Goal: Transaction & Acquisition: Purchase product/service

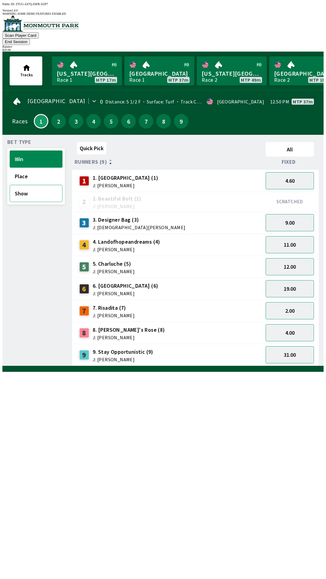
click at [30, 185] on button "Show" at bounding box center [36, 193] width 53 height 17
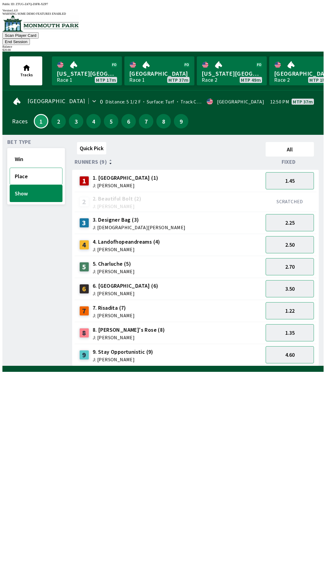
click at [32, 168] on button "Place" at bounding box center [36, 176] width 53 height 17
click at [37, 151] on button "Win" at bounding box center [36, 159] width 53 height 17
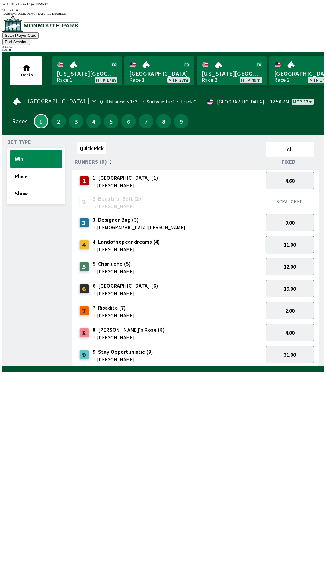
click at [287, 236] on button "11.00" at bounding box center [290, 244] width 48 height 17
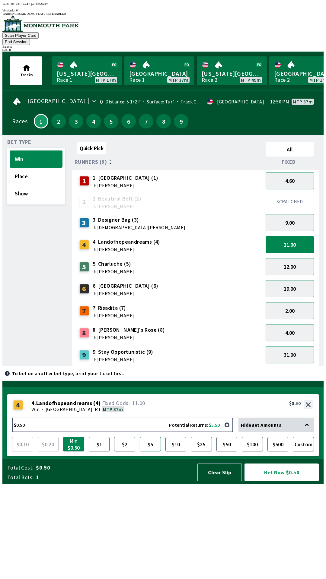
click at [148, 452] on button "$5" at bounding box center [150, 444] width 21 height 14
click at [49, 168] on button "Place" at bounding box center [36, 176] width 53 height 17
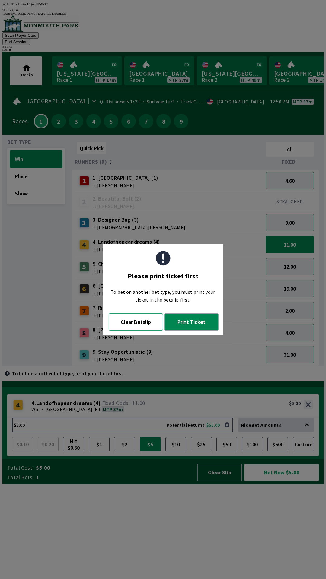
click at [145, 323] on button "Clear Betslip" at bounding box center [136, 322] width 54 height 17
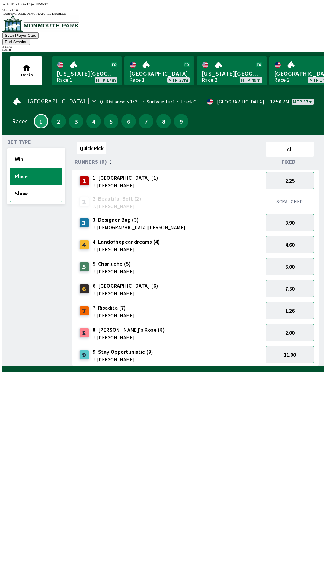
click at [39, 186] on button "Show" at bounding box center [36, 193] width 53 height 17
click at [47, 168] on button "Place" at bounding box center [36, 176] width 53 height 17
click at [34, 185] on button "Show" at bounding box center [36, 193] width 53 height 17
click at [296, 236] on button "2.50" at bounding box center [290, 244] width 48 height 17
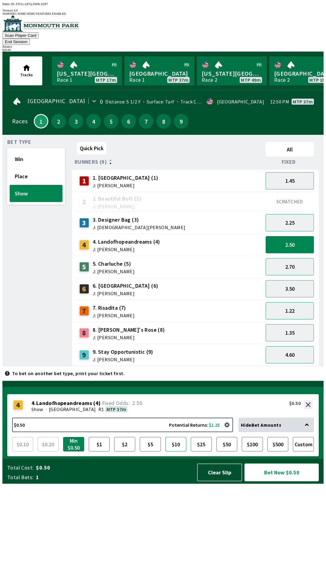
click at [179, 452] on button "$10" at bounding box center [175, 444] width 21 height 14
click at [211, 482] on button "Clear Slip" at bounding box center [219, 473] width 45 height 18
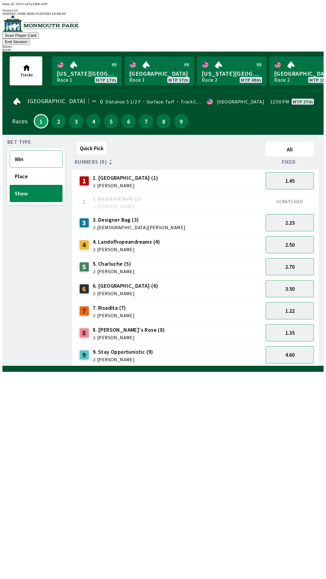
click at [37, 151] on button "Win" at bounding box center [36, 159] width 53 height 17
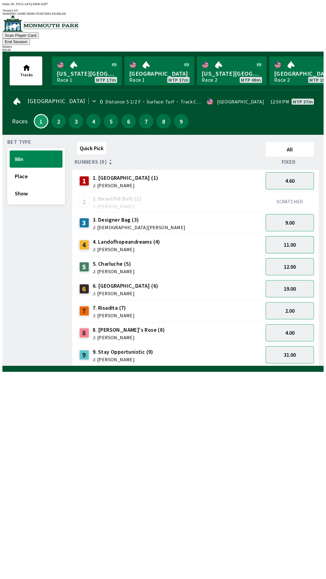
click at [296, 236] on button "11.00" at bounding box center [290, 244] width 48 height 17
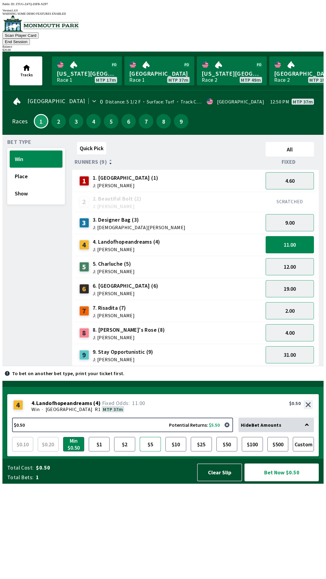
click at [151, 452] on button "$5" at bounding box center [150, 444] width 21 height 14
click at [278, 482] on button "Bet Now $5.00" at bounding box center [281, 473] width 74 height 18
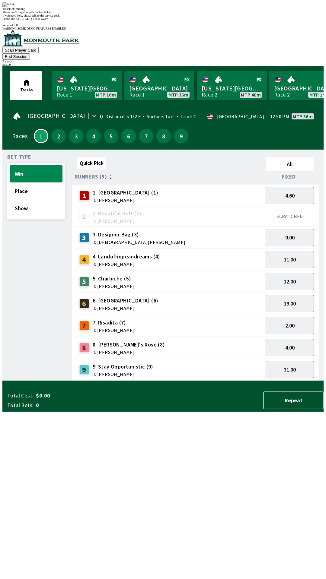
click at [81, 17] on div "Ticket 1 of 1 printing Please don't forget to grab the last ticket If you need …" at bounding box center [162, 9] width 321 height 15
click at [68, 17] on div "Ticket 1 of 1 printing Please don't forget to grab the last ticket If you need …" at bounding box center [162, 9] width 321 height 15
click at [56, 355] on div "Bet Type Win Place Show" at bounding box center [36, 267] width 58 height 227
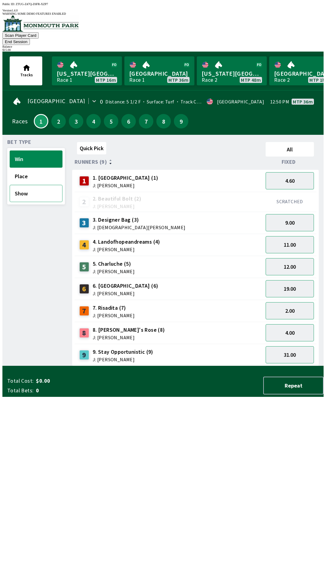
click at [25, 185] on button "Show" at bounding box center [36, 193] width 53 height 17
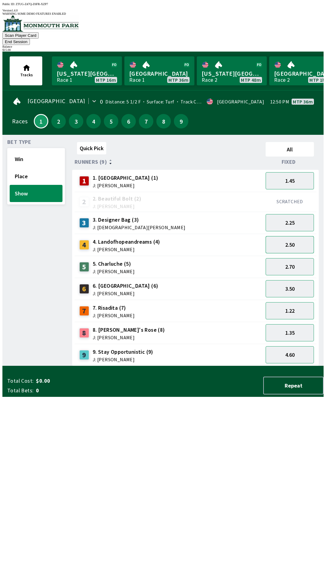
click at [293, 236] on button "2.50" at bounding box center [290, 244] width 48 height 17
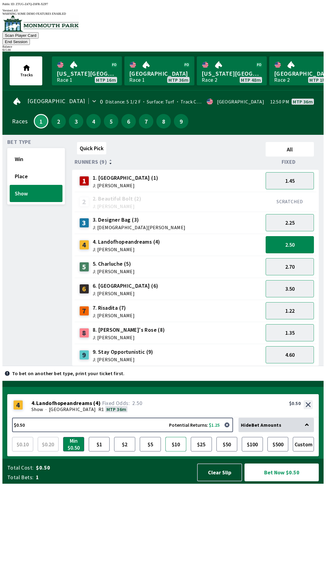
click at [175, 452] on button "$10" at bounding box center [175, 444] width 21 height 14
click at [149, 452] on button "$5" at bounding box center [150, 444] width 21 height 14
click at [302, 452] on button "Custom" at bounding box center [303, 444] width 21 height 14
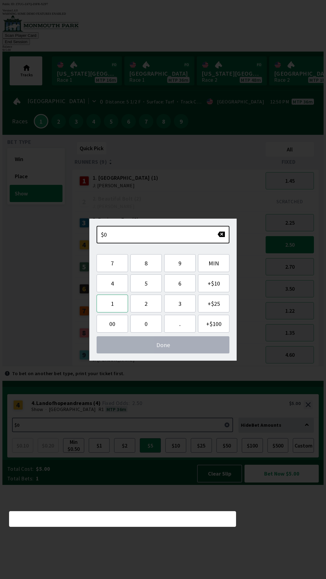
click at [115, 307] on button "1" at bounding box center [112, 304] width 31 height 18
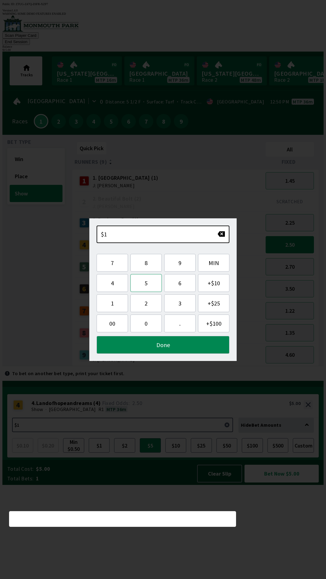
click at [146, 286] on button "5" at bounding box center [145, 283] width 31 height 18
click at [181, 350] on button "Done" at bounding box center [163, 345] width 133 height 18
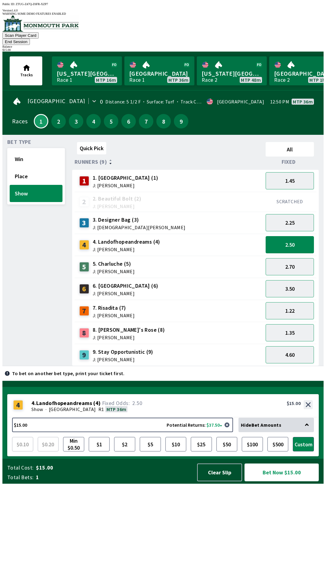
click at [279, 482] on button "Bet Now $15.00" at bounding box center [281, 473] width 74 height 18
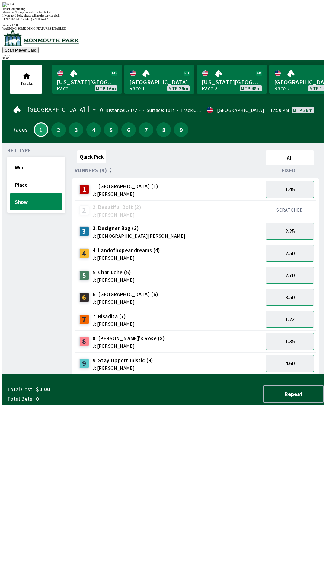
click at [103, 17] on div "Ticket 1 of 1 printing Please don't forget to grab the last ticket If you need …" at bounding box center [162, 9] width 321 height 15
click at [158, 11] on div "Ticket 1 of 1 printing" at bounding box center [162, 8] width 321 height 3
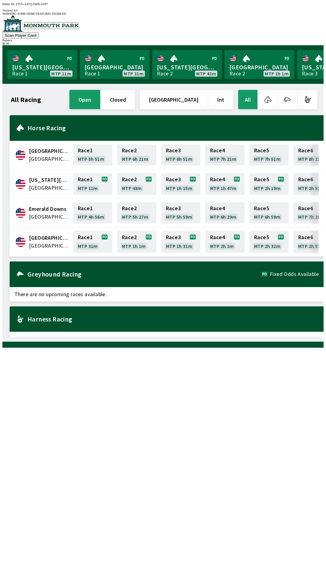
click at [97, 264] on div "Greyhound Racing Fixed Odds Available" at bounding box center [167, 275] width 314 height 26
click at [31, 272] on h2 "Greyhound Racing" at bounding box center [144, 274] width 234 height 5
click at [40, 272] on div "Greyhound Racing Fixed Odds Available" at bounding box center [167, 275] width 314 height 26
click at [48, 126] on h2 "Horse Racing" at bounding box center [172, 128] width 291 height 5
click at [53, 126] on h2 "Horse Racing" at bounding box center [172, 128] width 291 height 5
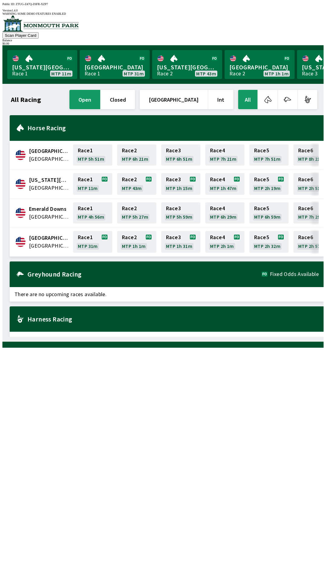
click at [52, 126] on h2 "Horse Racing" at bounding box center [172, 128] width 291 height 5
click at [48, 126] on h2 "Horse Racing" at bounding box center [172, 128] width 291 height 5
click at [107, 65] on link "[GEOGRAPHIC_DATA] Race 1 MTP 31m" at bounding box center [115, 64] width 70 height 29
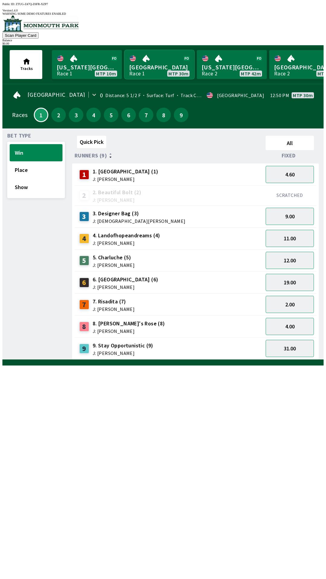
click at [124, 50] on link "[GEOGRAPHIC_DATA] Race 1 MTP 30m" at bounding box center [159, 64] width 70 height 29
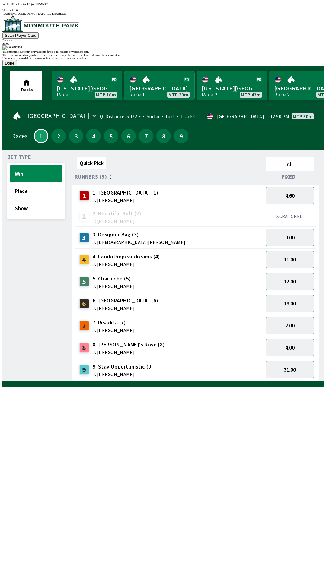
click at [124, 71] on link "[GEOGRAPHIC_DATA] Race 1 MTP 30m" at bounding box center [159, 85] width 70 height 29
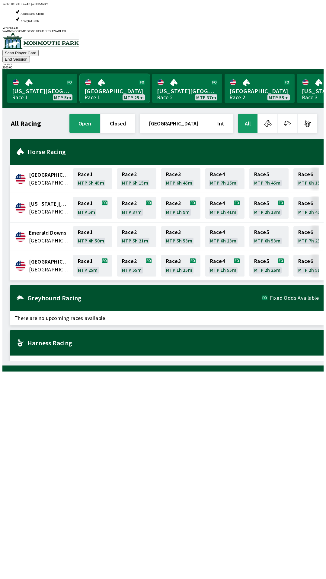
click at [112, 74] on link "[GEOGRAPHIC_DATA] Race 1 MTP 25m" at bounding box center [115, 88] width 70 height 29
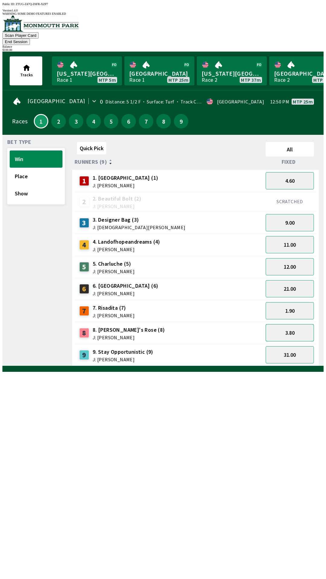
click at [306, 324] on button "3.80" at bounding box center [290, 332] width 48 height 17
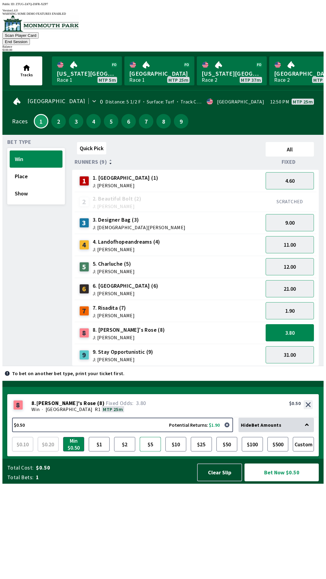
click at [144, 452] on button "$5" at bounding box center [150, 444] width 21 height 14
click at [293, 482] on button "Bet Now $5.00" at bounding box center [281, 473] width 74 height 18
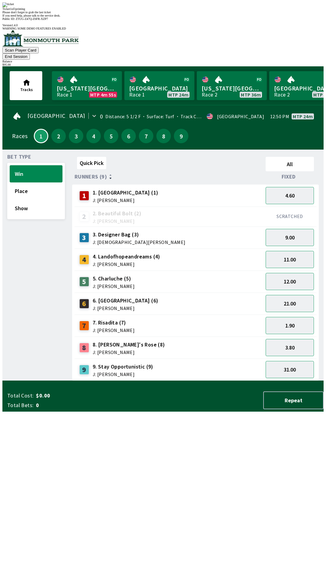
click at [212, 381] on div "Quick Pick All Runners (9) Fixed 1 1. [PERSON_NAME] (1) J: [PERSON_NAME] 4.60 2…" at bounding box center [197, 267] width 251 height 227
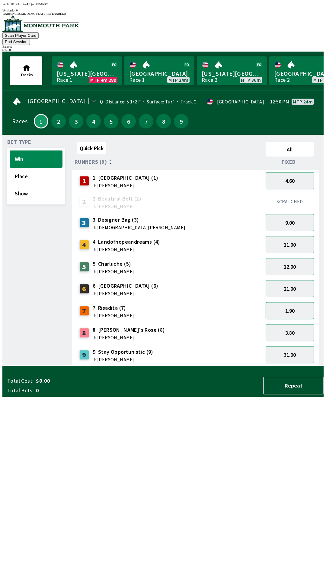
click at [300, 305] on button "1.90" at bounding box center [290, 310] width 48 height 17
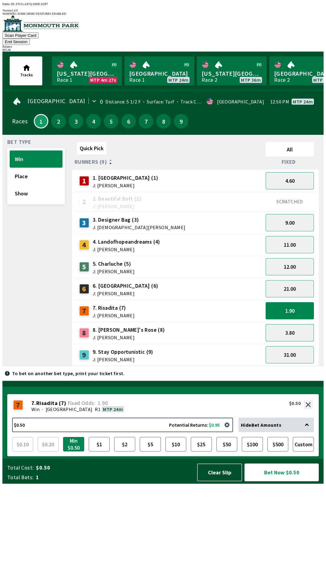
click at [298, 324] on button "3.80" at bounding box center [290, 332] width 48 height 17
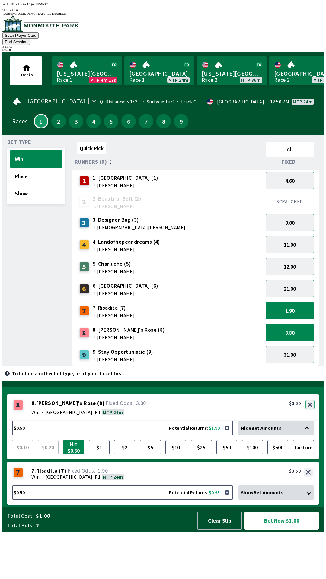
click at [309, 409] on button "button" at bounding box center [309, 404] width 9 height 9
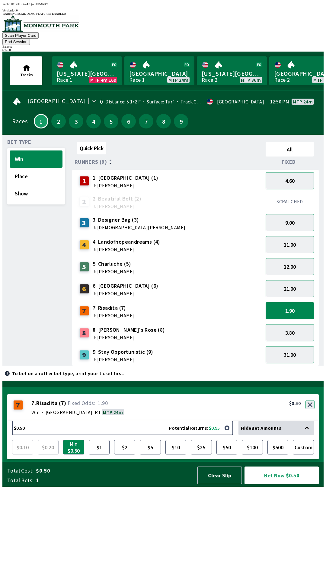
click at [311, 409] on button "button" at bounding box center [309, 404] width 9 height 9
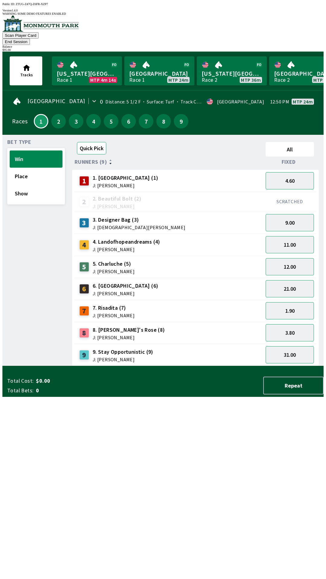
click at [94, 142] on button "Quick Pick" at bounding box center [91, 148] width 29 height 12
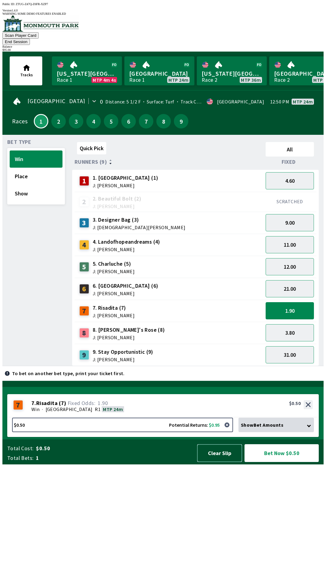
click at [220, 462] on button "Clear Slip" at bounding box center [219, 453] width 45 height 18
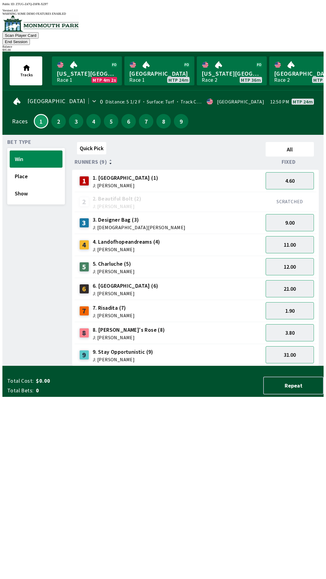
click at [30, 39] on button "End Session" at bounding box center [15, 42] width 27 height 6
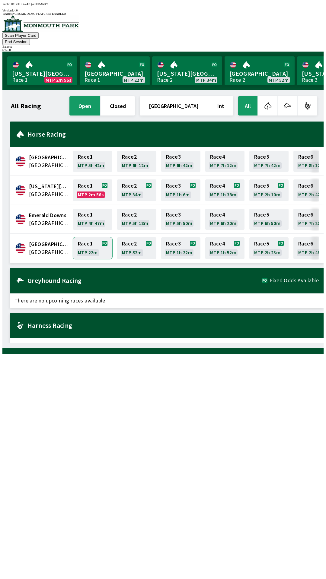
click at [89, 237] on link "Race 1 MTP 22m" at bounding box center [92, 248] width 39 height 22
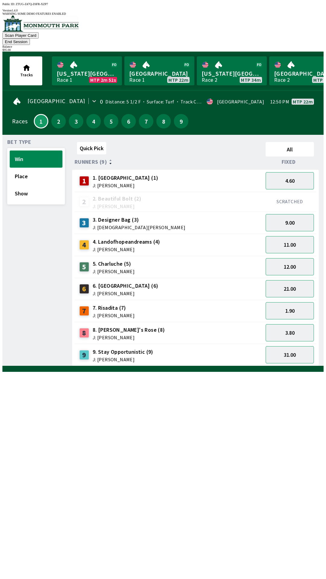
click at [44, 151] on button "Win" at bounding box center [36, 159] width 53 height 17
click at [38, 153] on button "Win" at bounding box center [36, 159] width 53 height 17
click at [39, 168] on button "Place" at bounding box center [36, 176] width 53 height 17
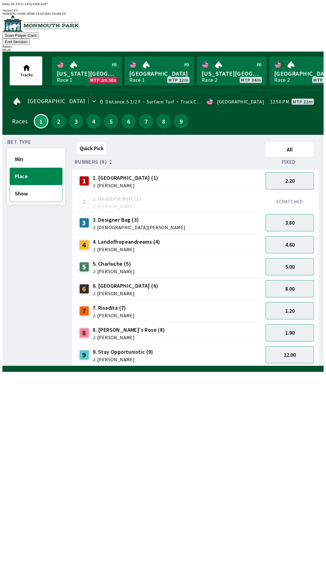
click at [39, 185] on button "Show" at bounding box center [36, 193] width 53 height 17
click at [34, 168] on button "Place" at bounding box center [36, 176] width 53 height 17
click at [34, 151] on button "Win" at bounding box center [36, 159] width 53 height 17
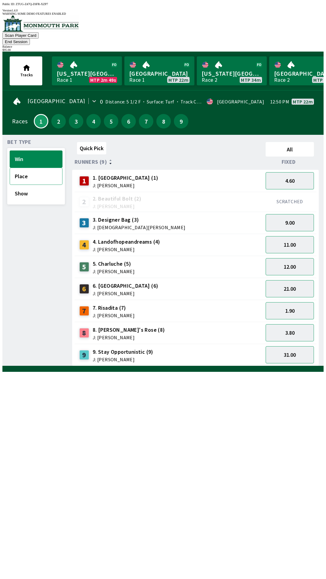
click at [31, 168] on button "Place" at bounding box center [36, 176] width 53 height 17
click at [37, 151] on button "Win" at bounding box center [36, 159] width 53 height 17
click at [30, 39] on button "End Session" at bounding box center [15, 42] width 27 height 6
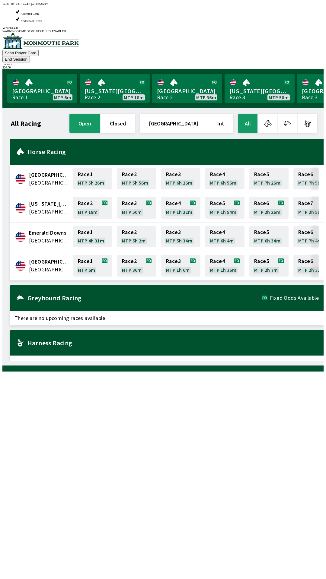
click at [51, 266] on span "[GEOGRAPHIC_DATA]" at bounding box center [49, 270] width 40 height 8
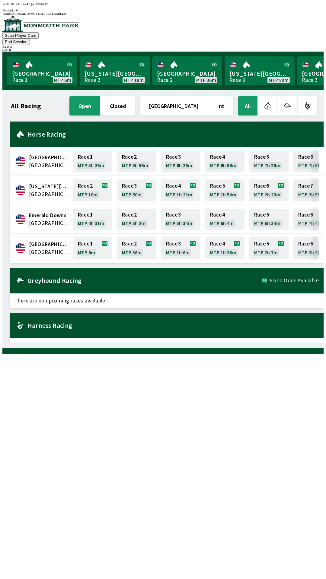
click at [46, 248] on span "[GEOGRAPHIC_DATA]" at bounding box center [49, 252] width 40 height 8
click at [51, 240] on span "[GEOGRAPHIC_DATA]" at bounding box center [49, 244] width 40 height 8
click at [45, 248] on span "[GEOGRAPHIC_DATA]" at bounding box center [49, 252] width 40 height 8
click at [86, 237] on link "Race 1 MTP 6m" at bounding box center [92, 248] width 39 height 22
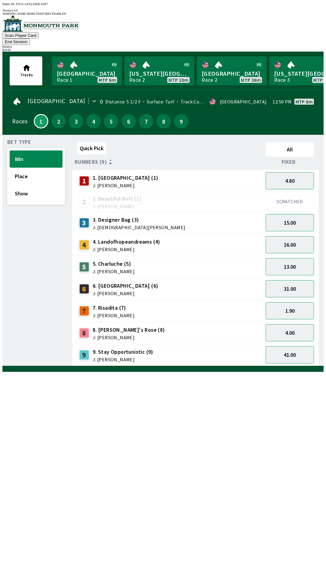
click at [107, 225] on span "J: [DEMOGRAPHIC_DATA][PERSON_NAME]" at bounding box center [139, 227] width 93 height 5
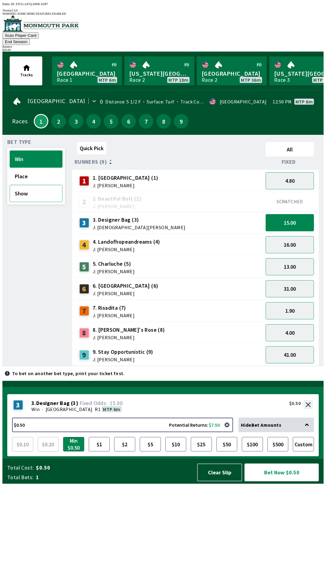
click at [37, 186] on button "Show" at bounding box center [36, 193] width 53 height 17
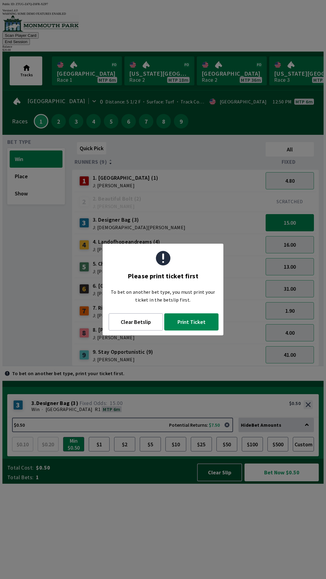
click at [189, 324] on button "Print Ticket" at bounding box center [191, 322] width 54 height 17
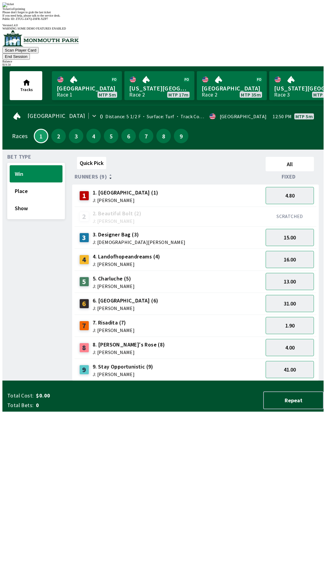
click at [227, 381] on div "Quick Pick All Runners (9) Fixed 1 1. Wudhooh (1) J: [PERSON_NAME] 4.80 2 2. Be…" at bounding box center [197, 267] width 251 height 227
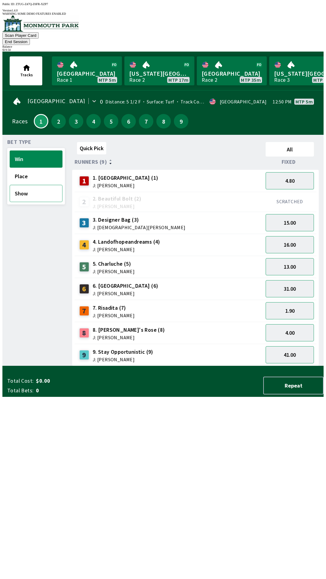
click at [37, 186] on button "Show" at bounding box center [36, 193] width 53 height 17
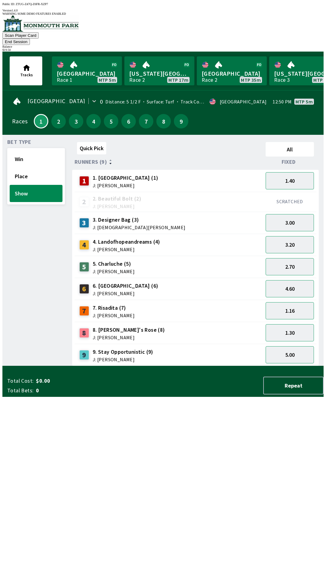
click at [119, 225] on span "J: [DEMOGRAPHIC_DATA][PERSON_NAME]" at bounding box center [139, 227] width 93 height 5
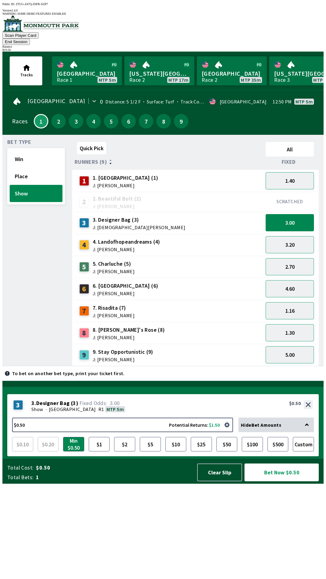
click at [111, 247] on span "J: [PERSON_NAME]" at bounding box center [127, 249] width 68 height 5
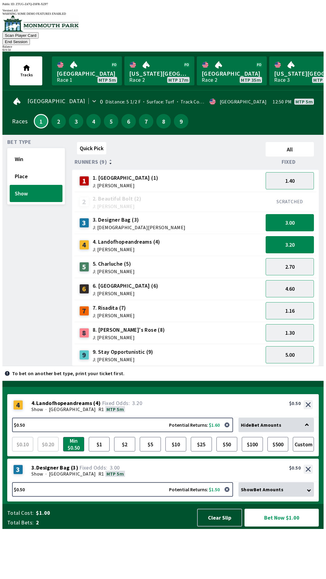
click at [113, 335] on span "J: [PERSON_NAME]" at bounding box center [129, 337] width 72 height 5
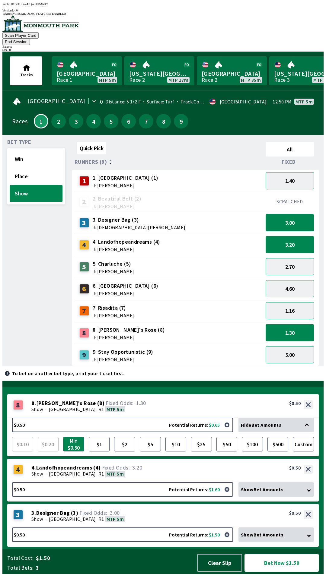
click at [278, 572] on button "Bet Now $1.50" at bounding box center [281, 563] width 74 height 18
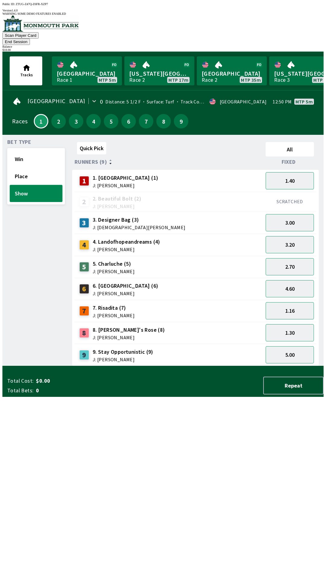
click at [38, 185] on button "Show" at bounding box center [36, 193] width 53 height 17
click at [46, 151] on button "Win" at bounding box center [36, 159] width 53 height 17
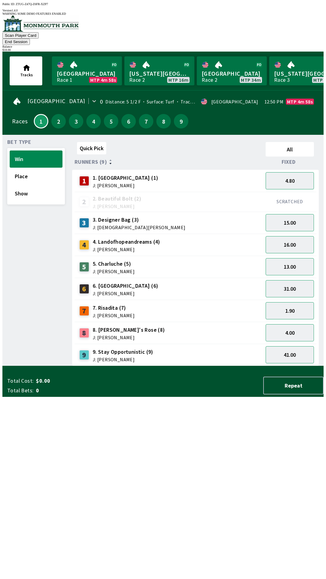
click at [118, 335] on span "J: [PERSON_NAME]" at bounding box center [129, 337] width 72 height 5
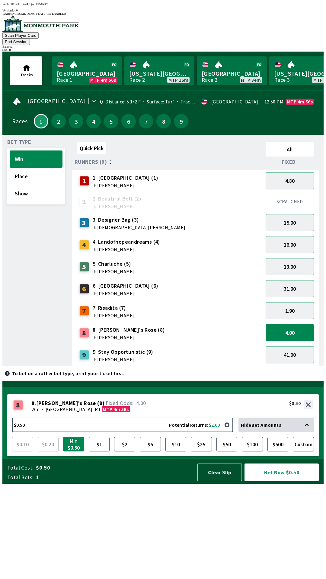
click at [278, 482] on button "Bet Now $0.50" at bounding box center [281, 473] width 74 height 18
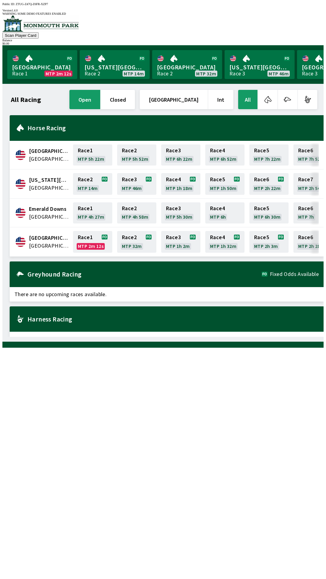
click at [116, 337] on div "All Racing open closed [GEOGRAPHIC_DATA] Int All [GEOGRAPHIC_DATA] [GEOGRAPHIC_…" at bounding box center [165, 213] width 316 height 248
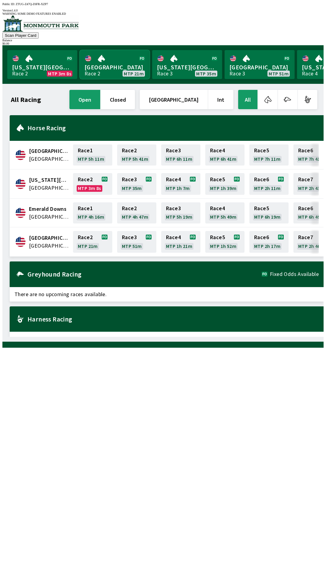
click at [99, 64] on link "[GEOGRAPHIC_DATA] Race 2 MTP 21m" at bounding box center [115, 64] width 70 height 29
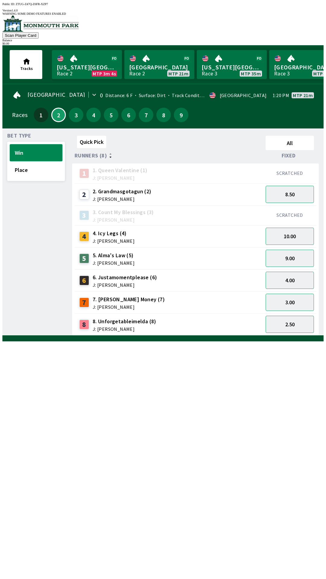
click at [33, 148] on button "Win" at bounding box center [36, 152] width 53 height 17
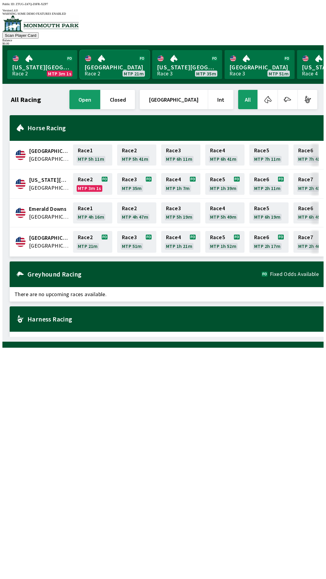
click at [106, 60] on link "[GEOGRAPHIC_DATA] Race 2 MTP 21m" at bounding box center [115, 64] width 70 height 29
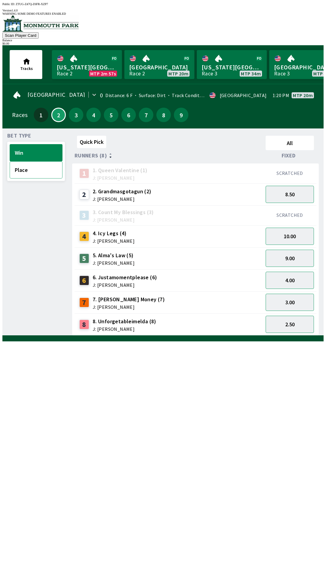
click at [40, 167] on button "Place" at bounding box center [36, 169] width 53 height 17
click at [41, 148] on button "Win" at bounding box center [36, 152] width 53 height 17
click at [285, 320] on button "2.50" at bounding box center [290, 324] width 48 height 17
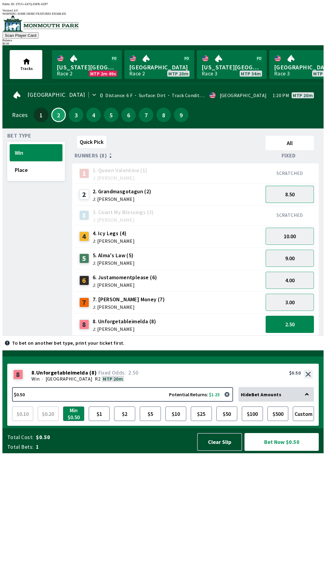
click at [291, 186] on button "8.50" at bounding box center [290, 194] width 48 height 17
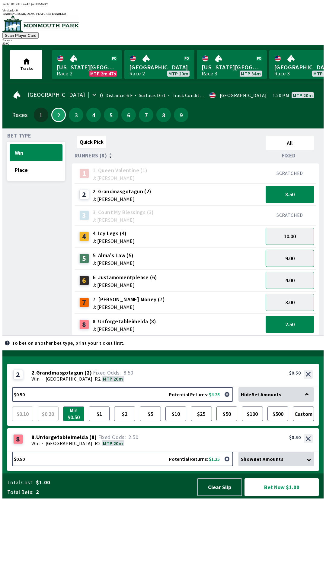
click at [295, 252] on button "9.00" at bounding box center [290, 258] width 48 height 17
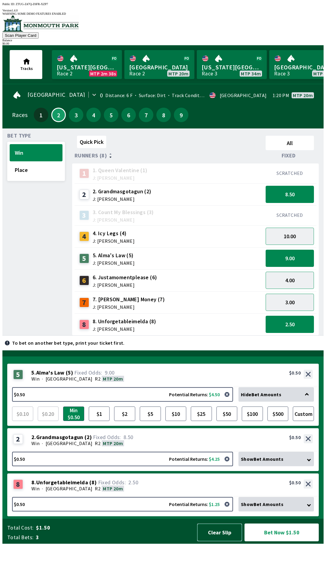
click at [216, 542] on button "Clear Slip" at bounding box center [219, 533] width 45 height 18
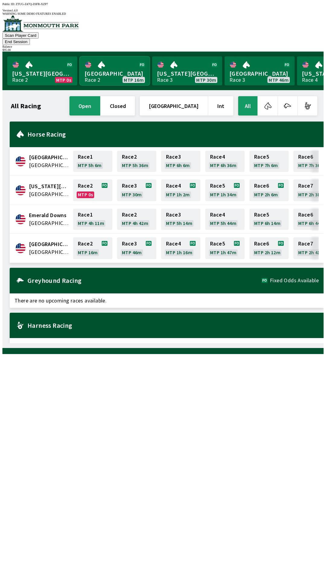
click at [121, 66] on link "[GEOGRAPHIC_DATA] Race 2 MTP 16m" at bounding box center [115, 70] width 70 height 29
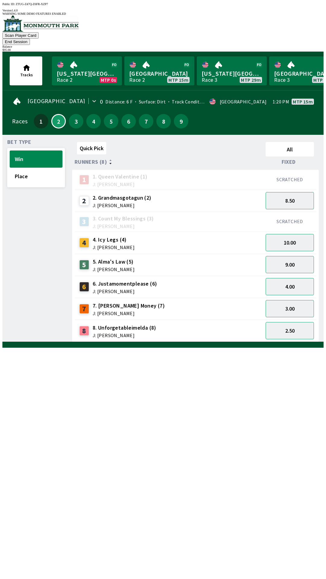
click at [30, 39] on button "End Session" at bounding box center [15, 42] width 27 height 6
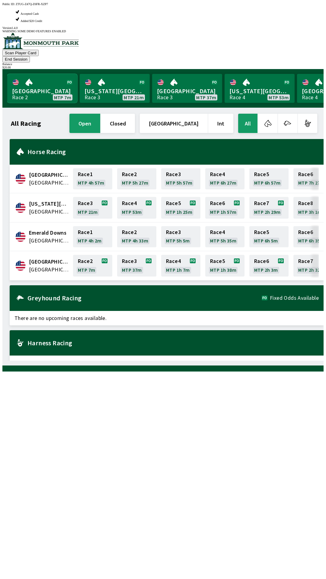
click at [59, 74] on link "[GEOGRAPHIC_DATA] Race 2 MTP 7m" at bounding box center [42, 88] width 70 height 29
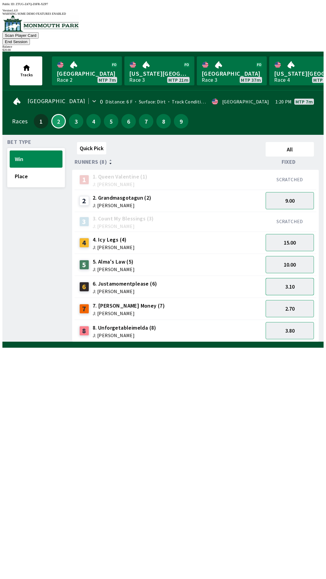
click at [292, 278] on button "3.10" at bounding box center [290, 286] width 48 height 17
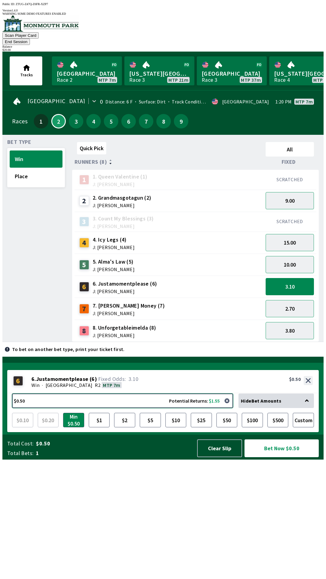
click at [59, 408] on button "$0.50 Potential Returns: $1.55" at bounding box center [122, 401] width 221 height 14
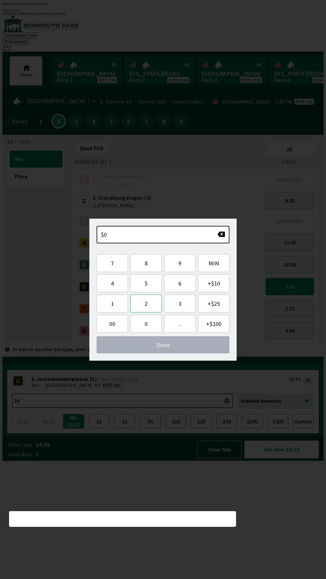
click at [151, 305] on button "2" at bounding box center [145, 304] width 31 height 18
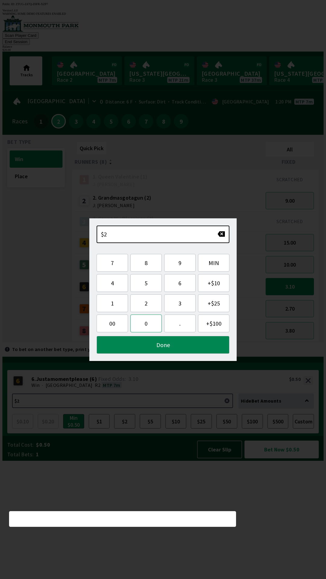
click at [150, 323] on button "0" at bounding box center [145, 324] width 31 height 18
click at [175, 344] on button "Done" at bounding box center [163, 345] width 133 height 18
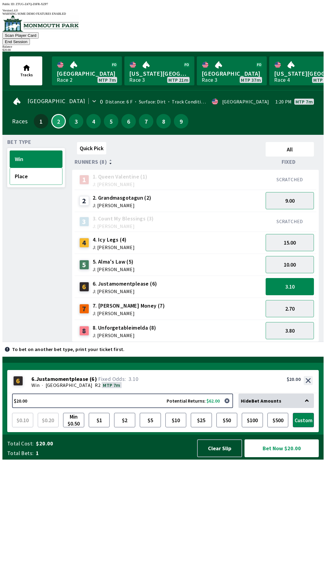
click at [35, 168] on button "Place" at bounding box center [36, 176] width 53 height 17
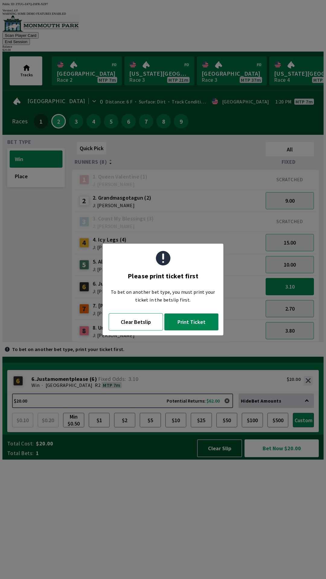
click at [142, 324] on button "Clear Betslip" at bounding box center [136, 322] width 54 height 17
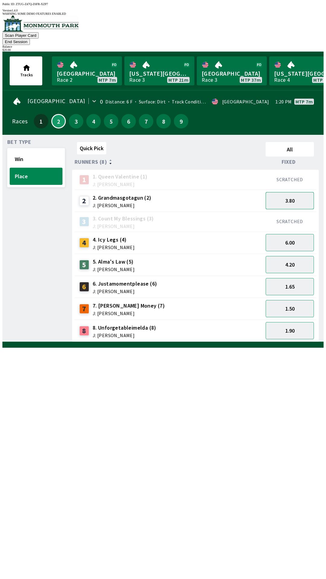
click at [298, 193] on button "3.80" at bounding box center [290, 200] width 48 height 17
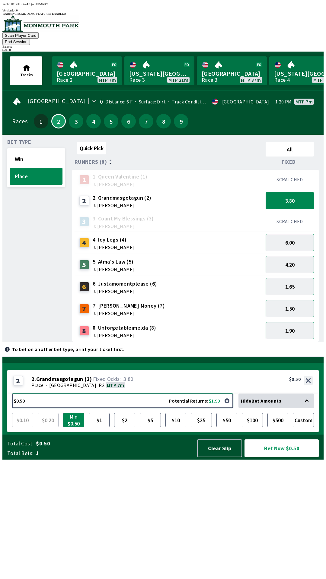
click at [81, 408] on button "$0.50 Potential Returns: $1.90" at bounding box center [122, 401] width 221 height 14
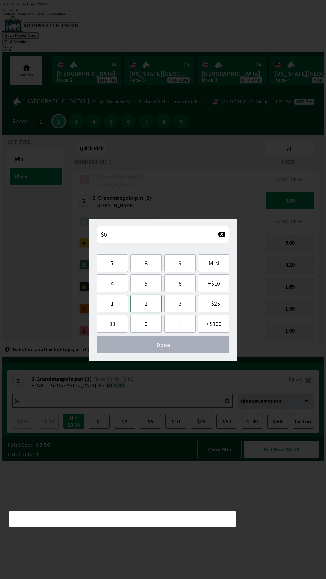
click at [155, 306] on button "2" at bounding box center [145, 304] width 31 height 18
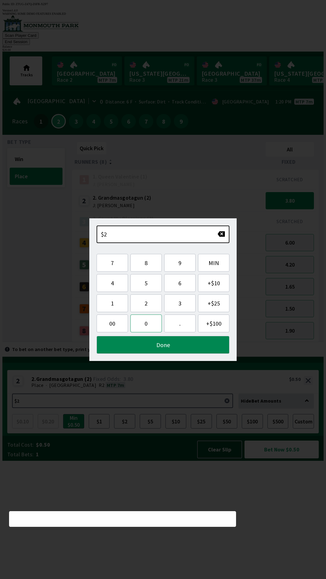
click at [147, 324] on button "0" at bounding box center [145, 324] width 31 height 18
click at [191, 347] on button "Done" at bounding box center [163, 345] width 133 height 18
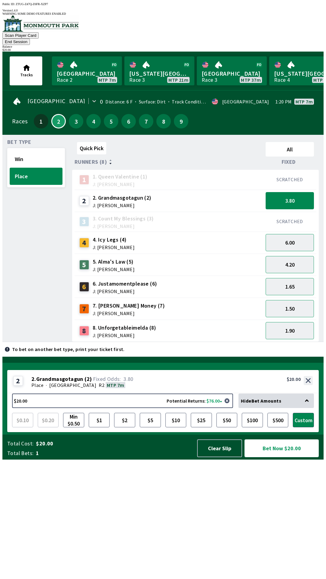
click at [296, 457] on button "Bet Now $20.00" at bounding box center [281, 449] width 74 height 18
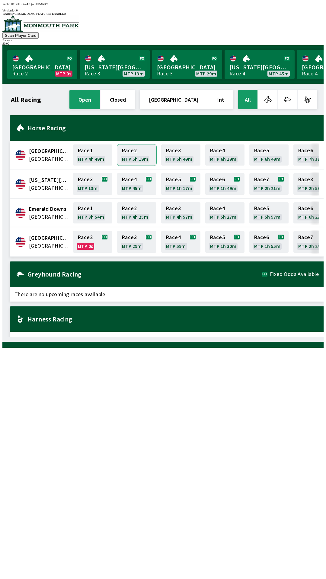
click at [136, 153] on link "Race 2 MTP 5h 19m" at bounding box center [136, 155] width 39 height 21
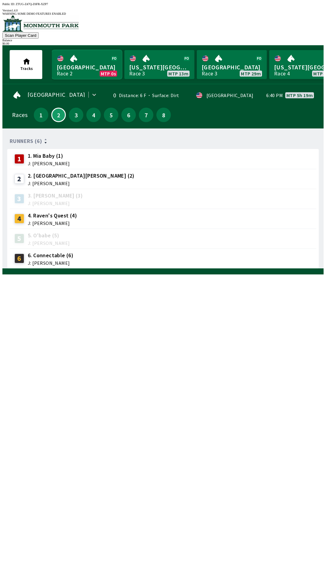
click at [89, 58] on link "Monmouth Park Race 2 MTP 0s" at bounding box center [87, 64] width 70 height 29
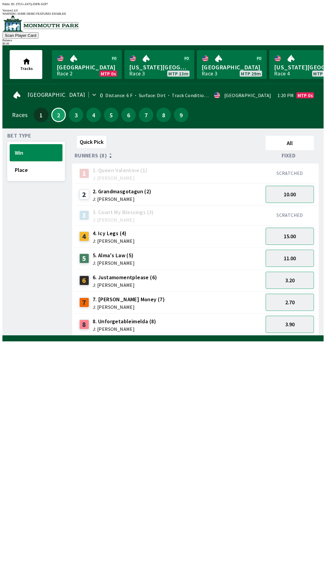
click at [205, 191] on div "2 2. Grandmasgotagun (2) J: [PERSON_NAME]" at bounding box center [169, 194] width 184 height 15
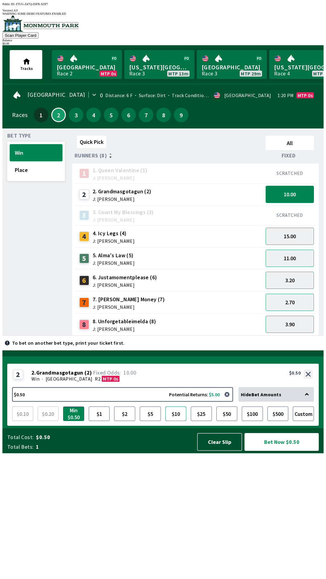
click at [181, 421] on button "$10" at bounding box center [175, 414] width 21 height 14
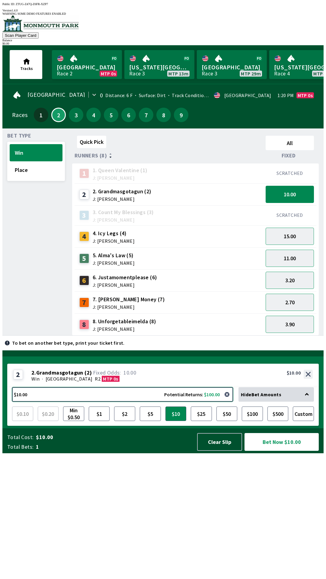
click at [133, 402] on button "$10.00 Potential Returns: $100.00" at bounding box center [122, 394] width 221 height 14
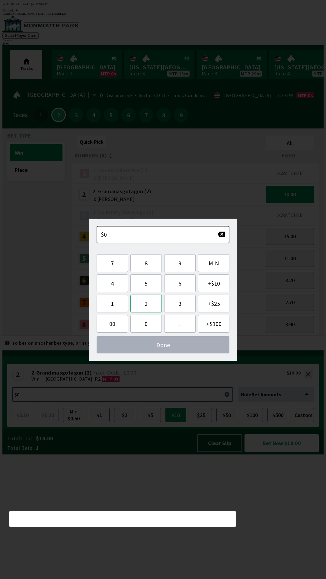
click at [150, 305] on button "2" at bounding box center [145, 304] width 31 height 18
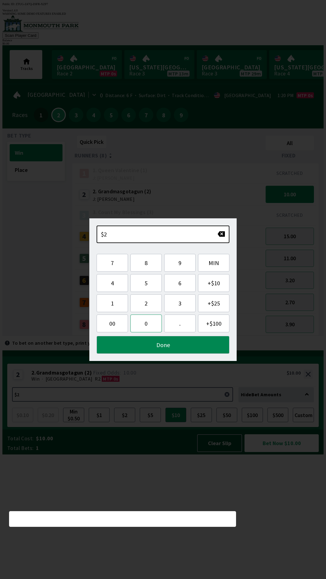
click at [145, 325] on button "0" at bounding box center [145, 324] width 31 height 18
click at [186, 344] on button "Done" at bounding box center [163, 345] width 133 height 18
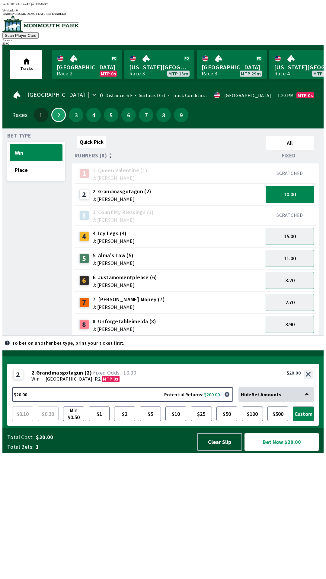
click at [286, 451] on button "Bet Now $20.00" at bounding box center [281, 442] width 74 height 18
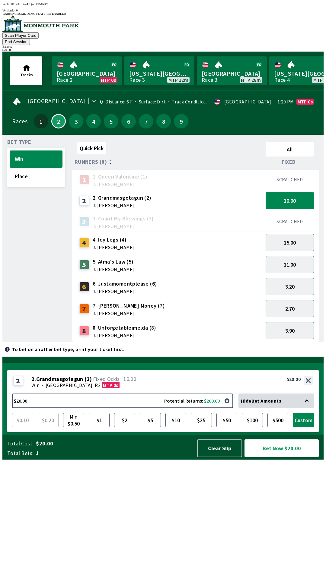
click at [296, 457] on button "Bet Now $20.00" at bounding box center [281, 449] width 74 height 18
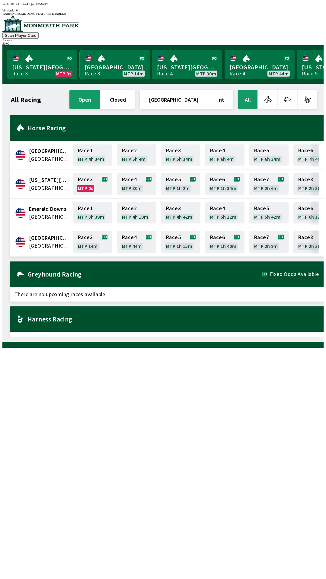
click at [116, 59] on link "[GEOGRAPHIC_DATA] Race 3 MTP 14m" at bounding box center [115, 64] width 70 height 29
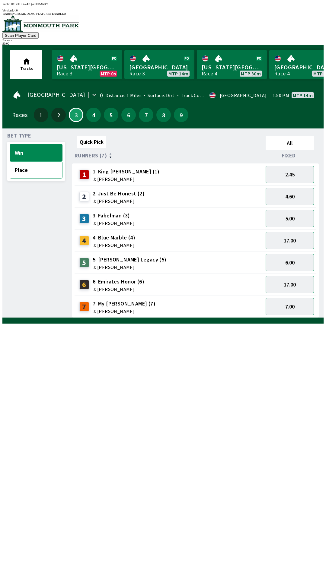
click at [35, 167] on button "Place" at bounding box center [36, 169] width 53 height 17
click at [295, 259] on button "2.80" at bounding box center [290, 262] width 48 height 17
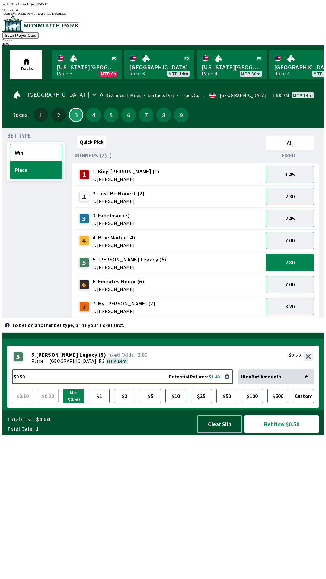
click at [26, 154] on button "Win" at bounding box center [36, 152] width 53 height 17
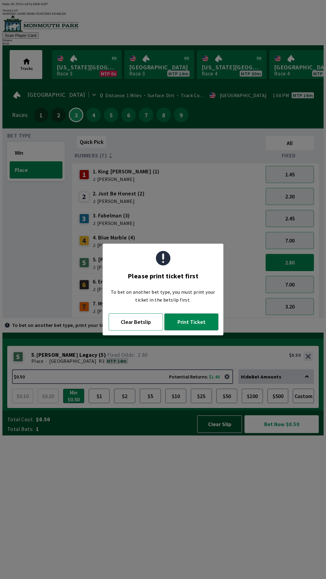
click at [139, 322] on button "Clear Betslip" at bounding box center [136, 322] width 54 height 17
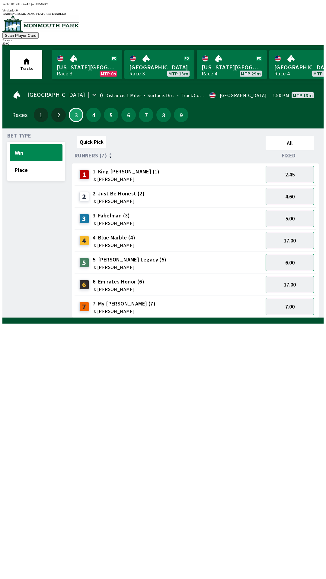
click at [301, 259] on button "6.00" at bounding box center [290, 262] width 48 height 17
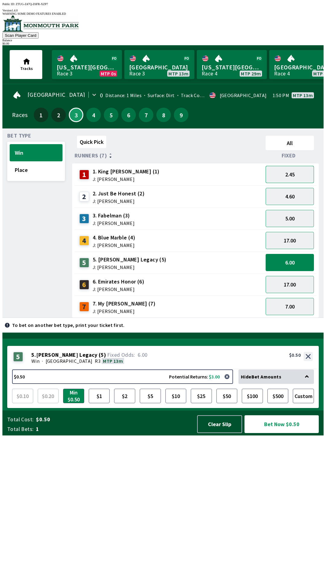
click at [303, 167] on button "2.45" at bounding box center [290, 174] width 48 height 17
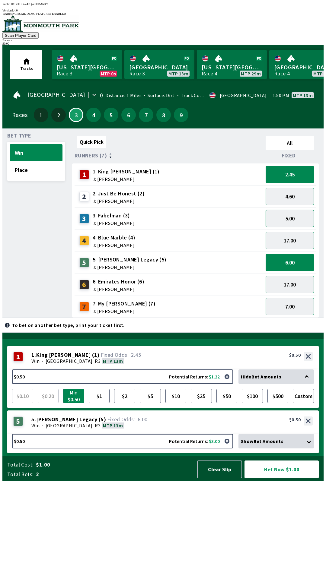
click at [302, 213] on button "5.00" at bounding box center [290, 218] width 48 height 17
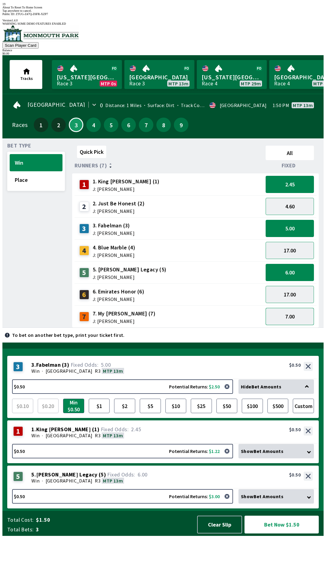
click at [285, 308] on button "7.00" at bounding box center [290, 316] width 48 height 17
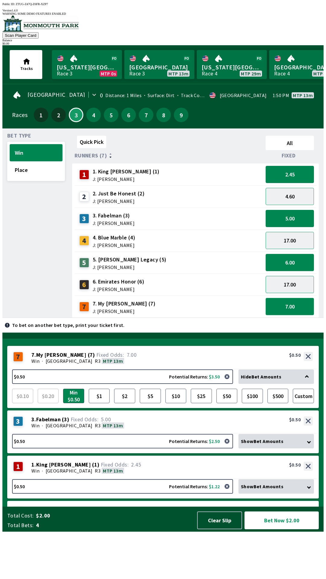
scroll to position [0, 0]
click at [306, 255] on button "6.00" at bounding box center [290, 262] width 48 height 17
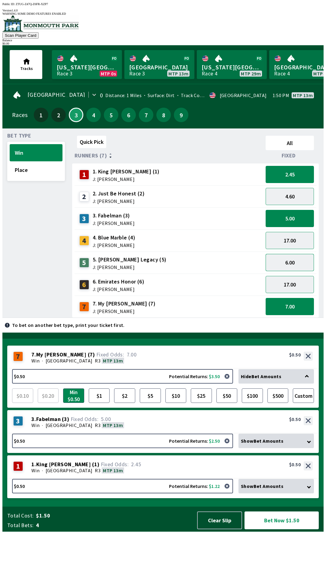
scroll to position [0, 0]
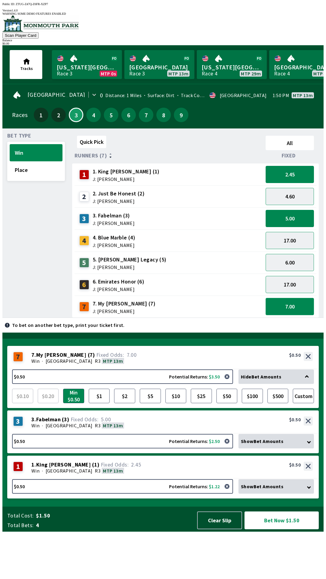
click at [290, 298] on button "7.00" at bounding box center [290, 306] width 48 height 17
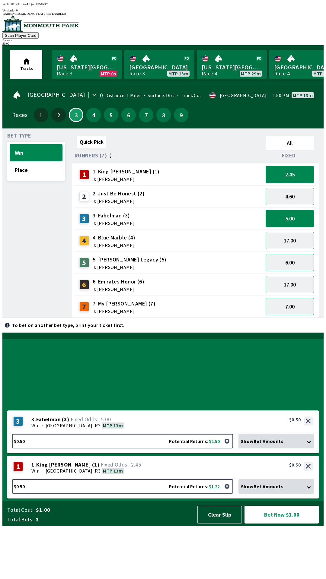
click at [296, 215] on button "5.00" at bounding box center [290, 218] width 48 height 17
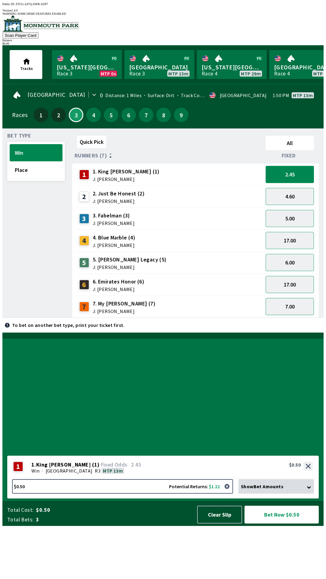
click at [290, 166] on button "2.45" at bounding box center [290, 174] width 48 height 17
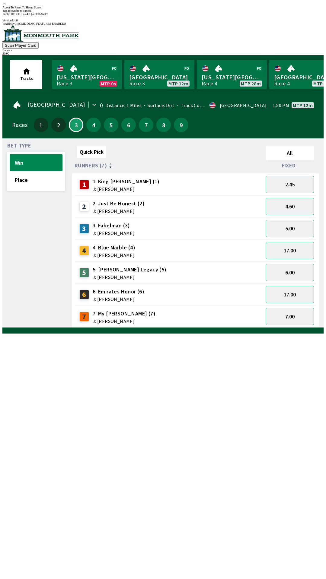
click at [188, 328] on div "Quick Pick All Runners (7) Fixed 1 1. King [PERSON_NAME] (1) J: [PERSON_NAME] 2…" at bounding box center [197, 235] width 251 height 185
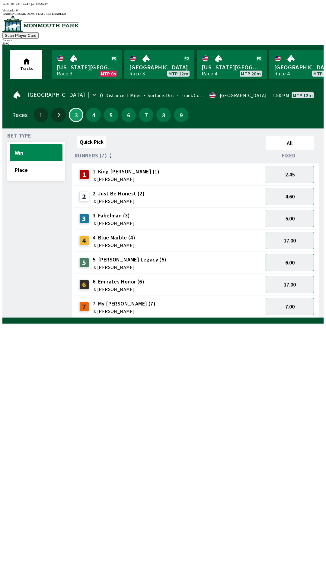
click at [296, 256] on button "6.00" at bounding box center [290, 262] width 48 height 17
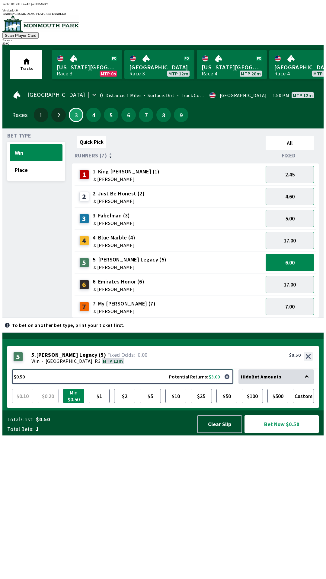
click at [75, 384] on button "$0.50 Potential Returns: $3.00" at bounding box center [122, 377] width 221 height 14
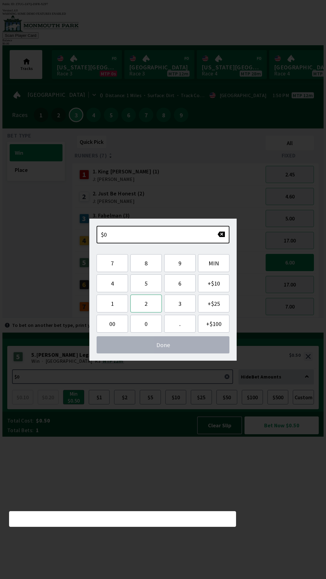
click at [145, 304] on button "2" at bounding box center [145, 304] width 31 height 18
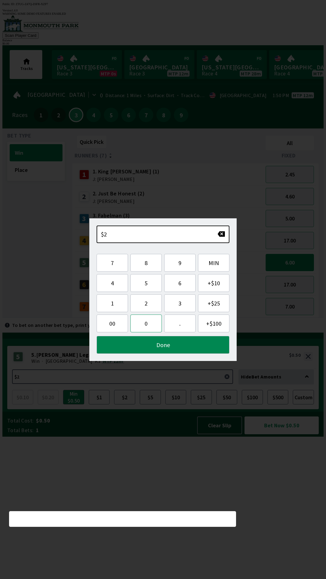
click at [147, 325] on button "0" at bounding box center [145, 324] width 31 height 18
click at [176, 346] on button "Done" at bounding box center [163, 345] width 133 height 18
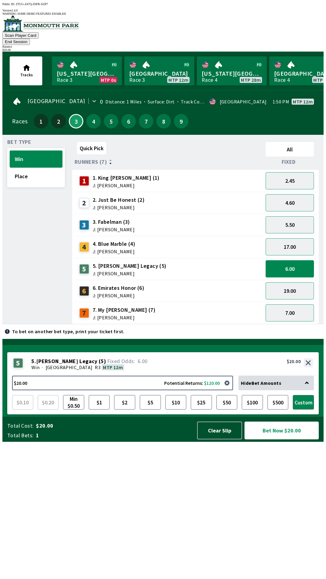
click at [290, 440] on button "Bet Now $20.00" at bounding box center [281, 431] width 74 height 18
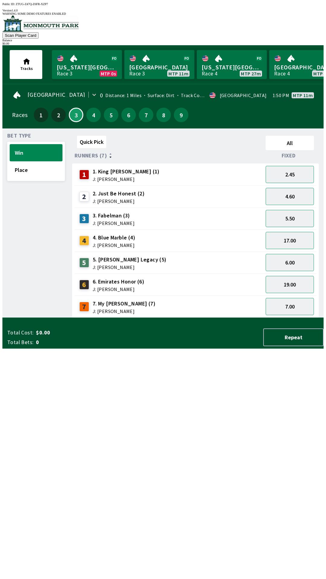
click at [237, 318] on div "Quick Pick All Runners (7) Fixed 1 1. King [PERSON_NAME] (1) J: [PERSON_NAME] 2…" at bounding box center [197, 225] width 251 height 185
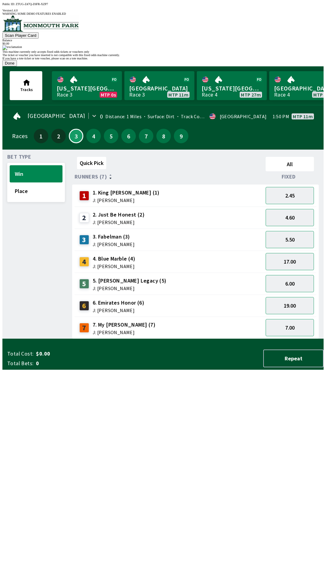
click at [17, 66] on button "Done" at bounding box center [9, 63] width 14 height 6
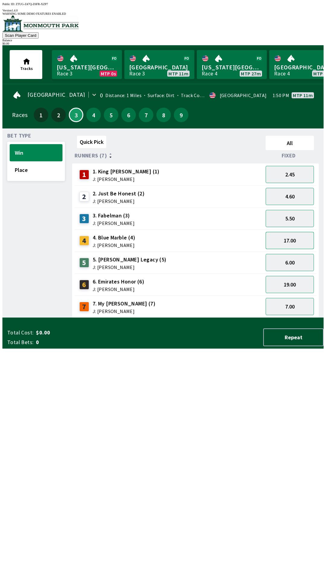
click at [298, 237] on button "17.00" at bounding box center [290, 240] width 48 height 17
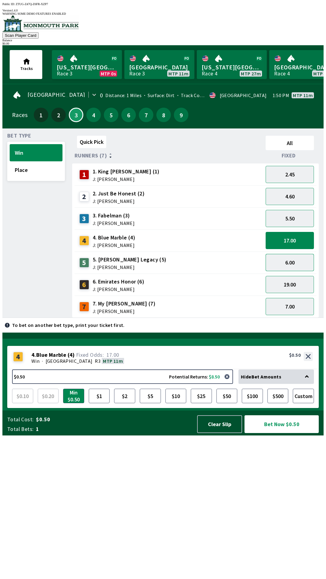
click at [301, 262] on button "6.00" at bounding box center [290, 262] width 48 height 17
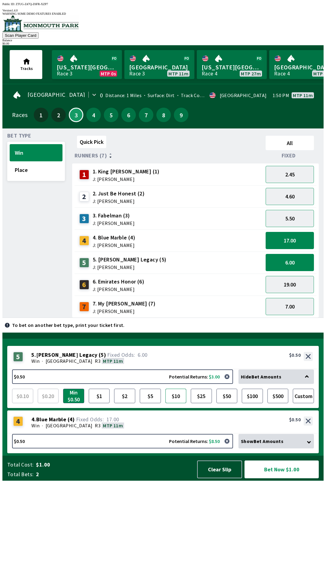
click at [176, 403] on button "$10" at bounding box center [175, 396] width 21 height 14
click at [272, 479] on button "Bet Now $10.50" at bounding box center [281, 470] width 74 height 18
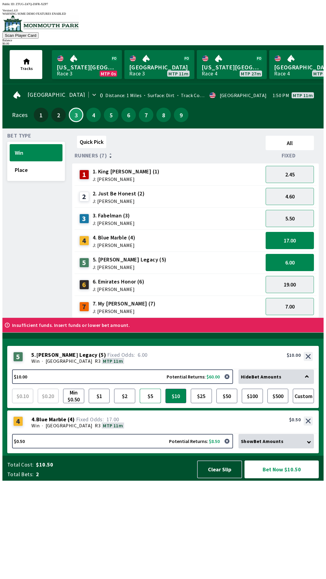
click at [148, 403] on button "$5" at bounding box center [150, 396] width 21 height 14
click at [283, 479] on button "Bet Now $5.50" at bounding box center [281, 470] width 74 height 18
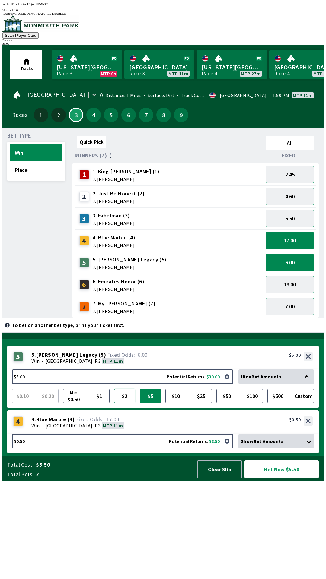
click at [121, 403] on button "$2" at bounding box center [124, 396] width 21 height 14
click at [292, 479] on button "Bet Now $2.50" at bounding box center [281, 470] width 74 height 18
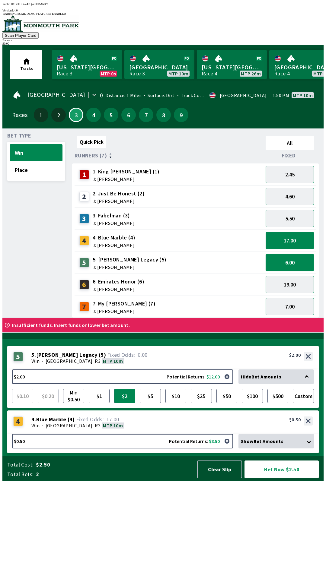
click at [302, 256] on button "6.00" at bounding box center [290, 262] width 48 height 17
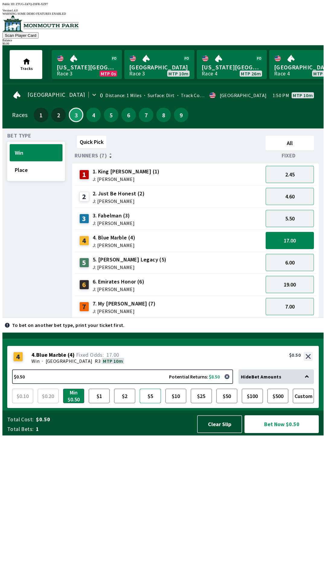
click at [149, 403] on button "$5" at bounding box center [150, 396] width 21 height 14
click at [282, 434] on button "Bet Now $5.00" at bounding box center [281, 425] width 75 height 18
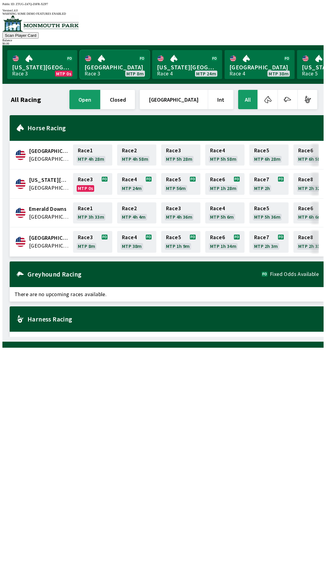
click at [113, 63] on link "[GEOGRAPHIC_DATA] Race 3 MTP 8m" at bounding box center [115, 64] width 70 height 29
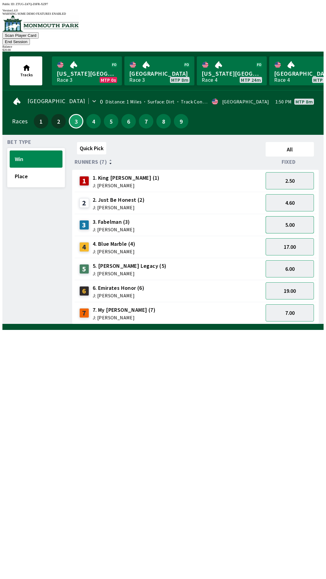
click at [295, 216] on button "5.00" at bounding box center [290, 224] width 48 height 17
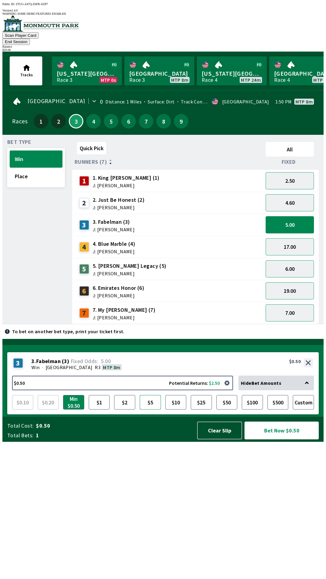
click at [153, 410] on button "$5" at bounding box center [150, 402] width 21 height 14
click at [274, 440] on button "Bet Now $5.00" at bounding box center [281, 431] width 74 height 18
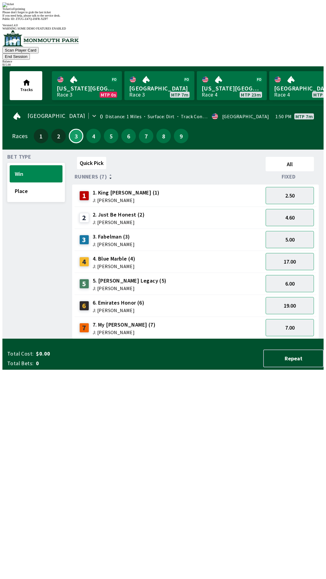
click at [262, 339] on div "Quick Pick All Runners (7) Fixed 1 1. King [PERSON_NAME] (1) J: [PERSON_NAME] 2…" at bounding box center [197, 246] width 251 height 185
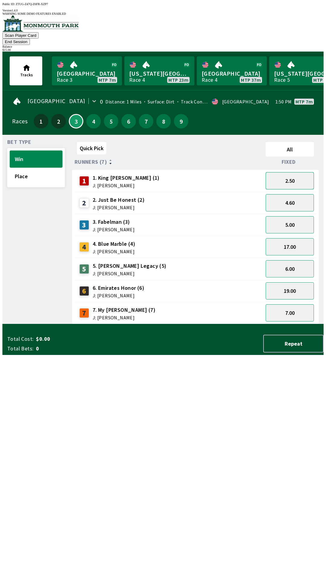
click at [293, 172] on button "2.50" at bounding box center [290, 180] width 48 height 17
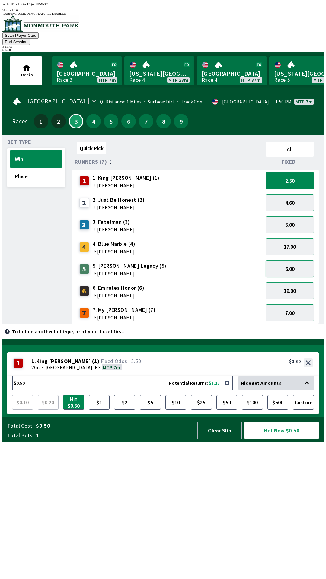
click at [291, 262] on button "6.00" at bounding box center [290, 268] width 48 height 17
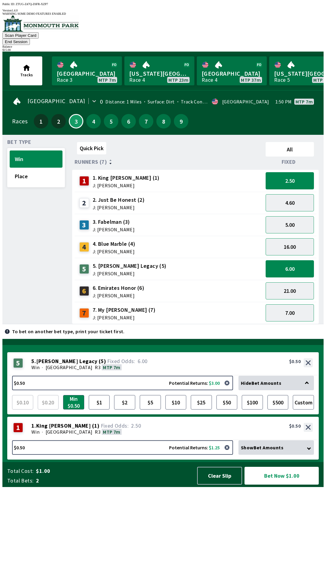
click at [287, 455] on div "Show Bet Amounts" at bounding box center [275, 448] width 75 height 14
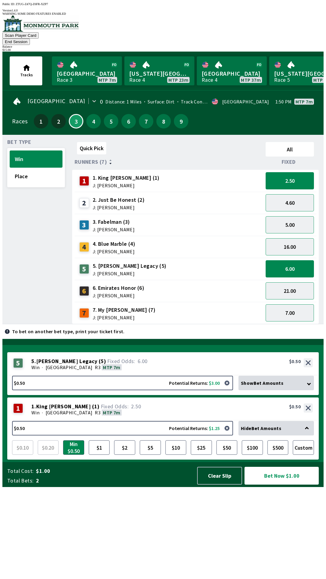
click at [288, 436] on div "Hide Bet Amounts" at bounding box center [275, 428] width 75 height 14
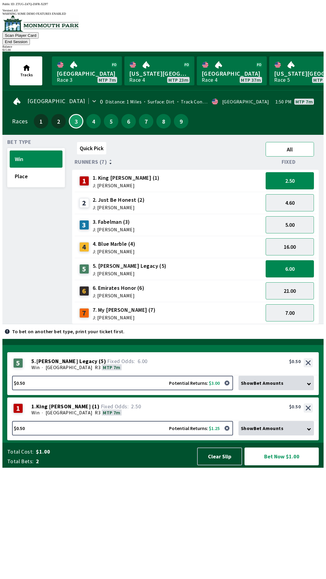
click at [296, 142] on button "All" at bounding box center [290, 149] width 48 height 14
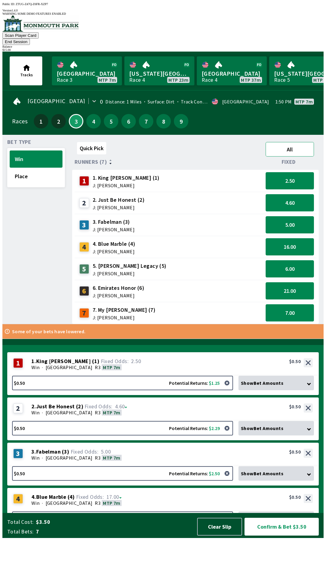
click at [299, 142] on button "All" at bounding box center [290, 149] width 48 height 14
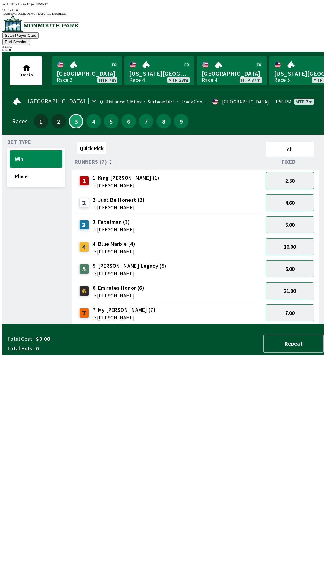
click at [292, 172] on button "2.50" at bounding box center [290, 180] width 48 height 17
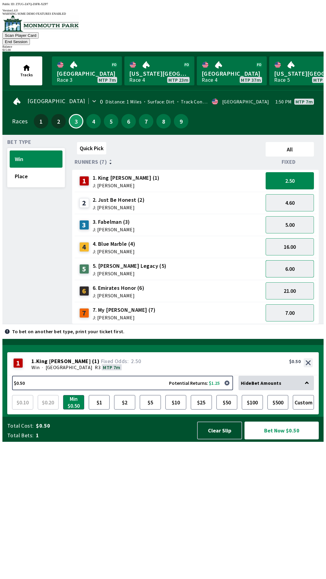
click at [294, 263] on button "6.00" at bounding box center [290, 268] width 48 height 17
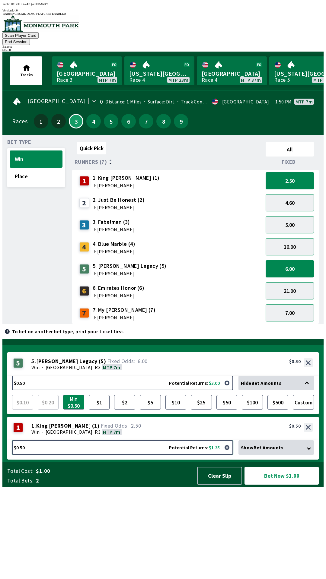
click at [185, 455] on button "$0.50 Potential Returns: $1.25" at bounding box center [122, 448] width 221 height 14
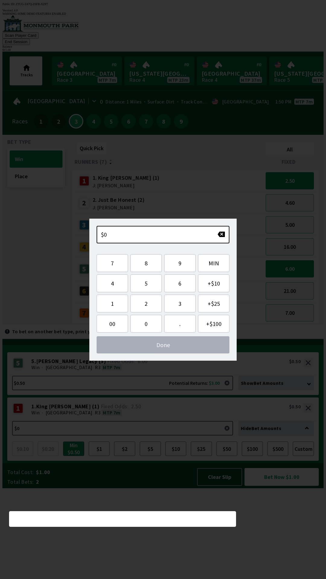
click at [234, 324] on div "Quick Pick All Runners (7) Fixed 1 1. King [PERSON_NAME] (1) J: [PERSON_NAME] 2…" at bounding box center [197, 232] width 251 height 185
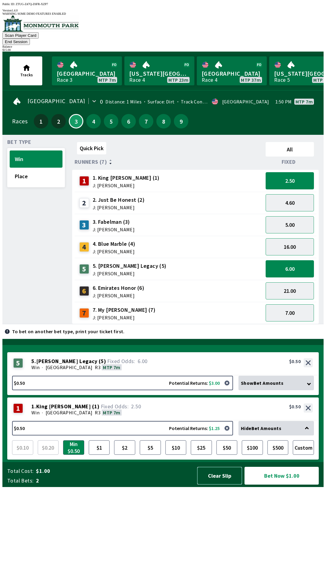
click at [209, 485] on button "Clear Slip" at bounding box center [219, 476] width 45 height 18
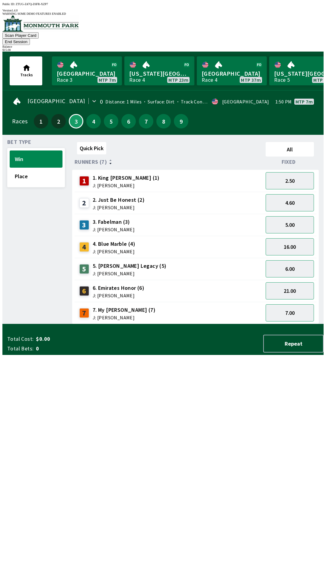
click at [30, 39] on button "End Session" at bounding box center [15, 42] width 27 height 6
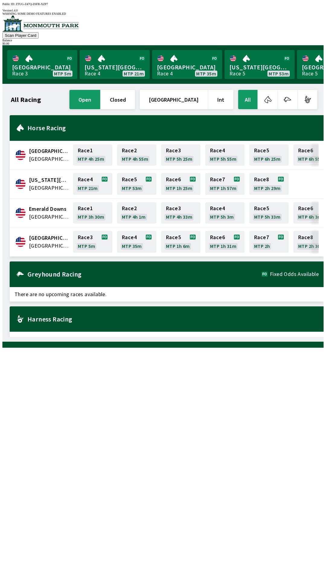
click at [254, 348] on div at bounding box center [162, 345] width 321 height 6
click at [108, 67] on link "[GEOGRAPHIC_DATA] Race 4 MTP 20m" at bounding box center [115, 64] width 70 height 29
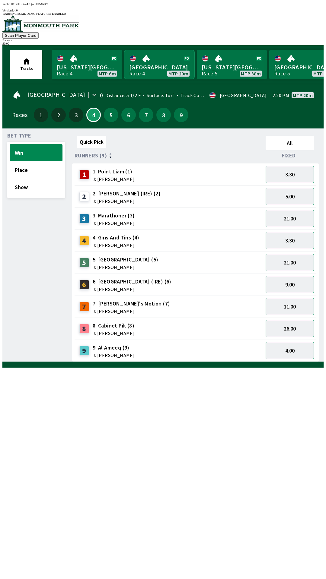
scroll to position [0, 0]
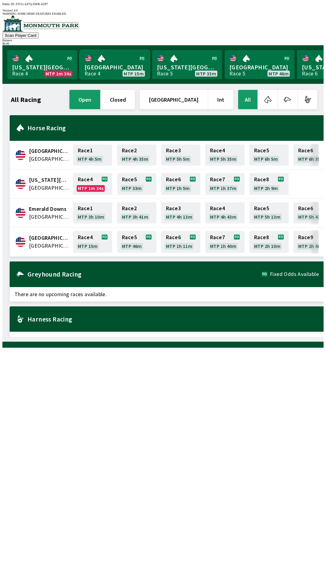
click at [80, 50] on link "Monmouth Park Race 4 MTP 15m" at bounding box center [115, 64] width 70 height 29
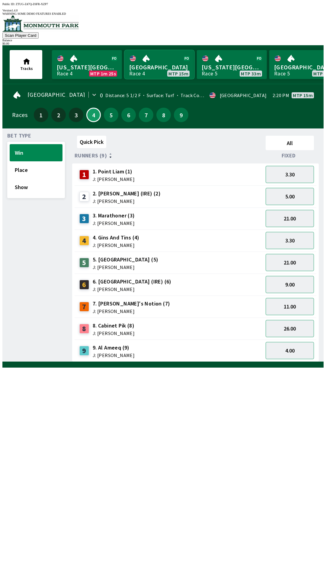
click at [124, 50] on link "Monmouth Park Race 4 MTP 15m" at bounding box center [159, 64] width 70 height 29
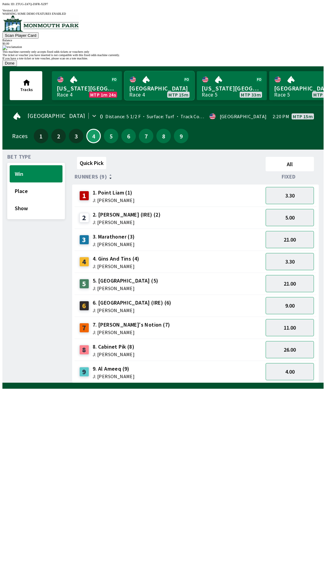
click at [124, 71] on link "Monmouth Park Race 4 MTP 15m" at bounding box center [159, 85] width 70 height 29
click at [17, 66] on button "Done" at bounding box center [9, 63] width 14 height 6
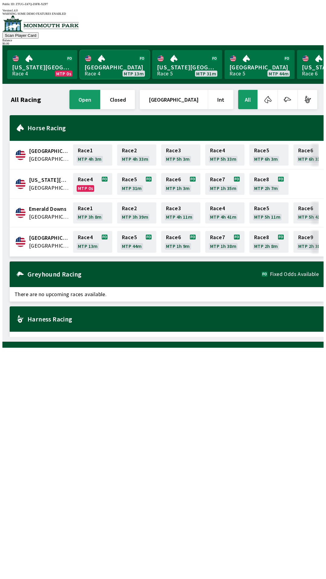
click at [106, 63] on link "[GEOGRAPHIC_DATA] Race 4 MTP 13m" at bounding box center [115, 64] width 70 height 29
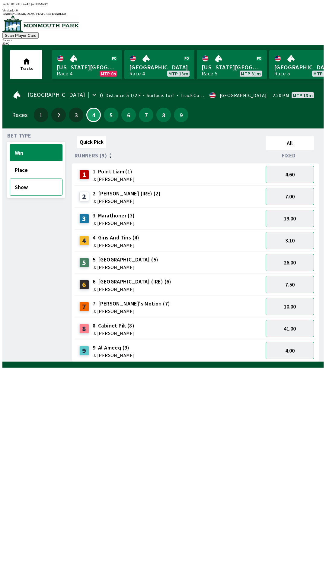
click at [34, 183] on button "Show" at bounding box center [36, 187] width 53 height 17
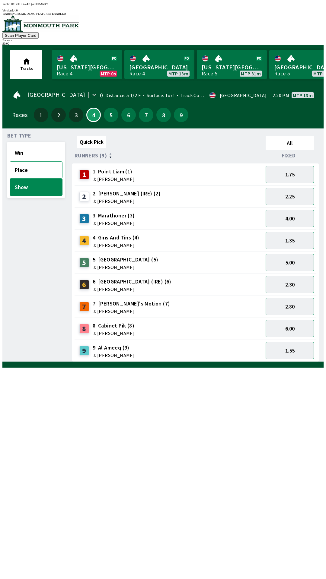
click at [42, 163] on button "Place" at bounding box center [36, 169] width 53 height 17
click at [287, 194] on button "3.40" at bounding box center [290, 196] width 48 height 17
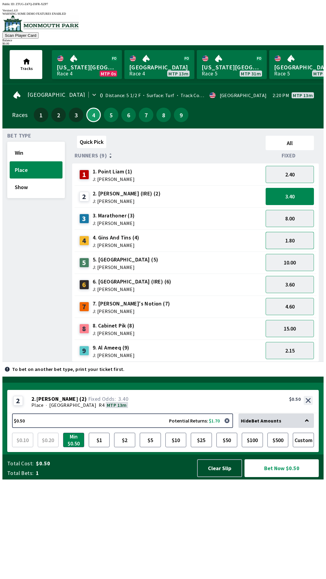
click at [297, 236] on button "1.80" at bounding box center [290, 240] width 48 height 17
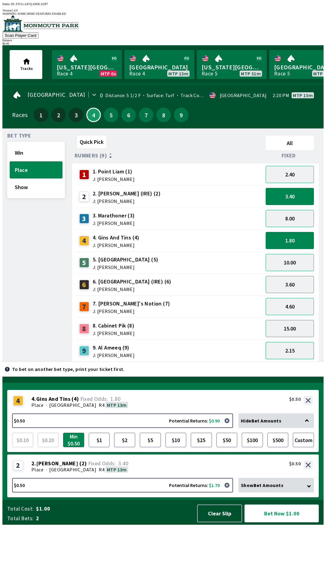
click at [282, 351] on button "2.15" at bounding box center [290, 350] width 48 height 17
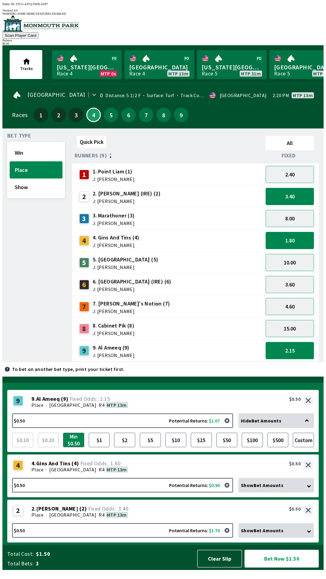
click at [297, 343] on button "2.15" at bounding box center [290, 350] width 48 height 17
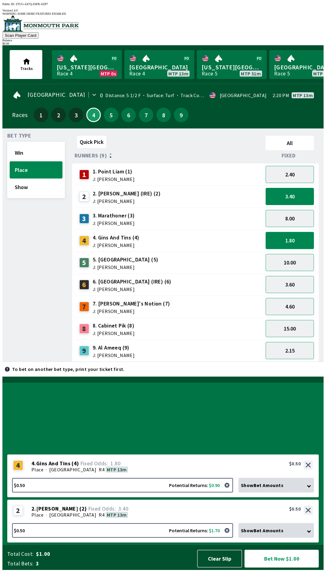
click at [297, 237] on button "1.80" at bounding box center [290, 240] width 48 height 17
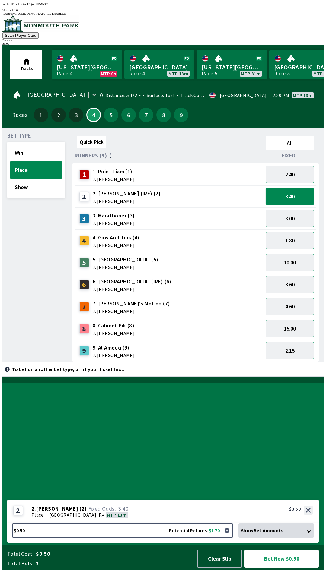
click at [287, 194] on button "3.40" at bounding box center [290, 196] width 48 height 17
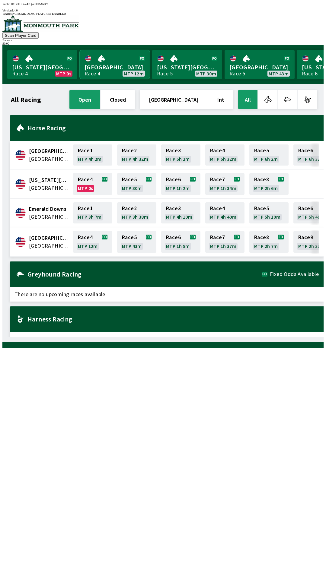
click at [108, 59] on link "Monmouth Park Race 4 MTP 12m" at bounding box center [115, 64] width 70 height 29
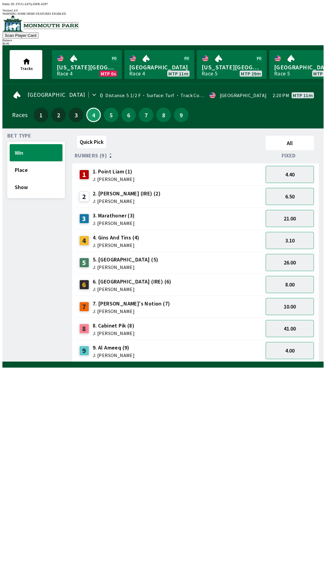
click at [145, 256] on div "5 5. Mt Suribachi (5) J: [PERSON_NAME]" at bounding box center [169, 262] width 184 height 15
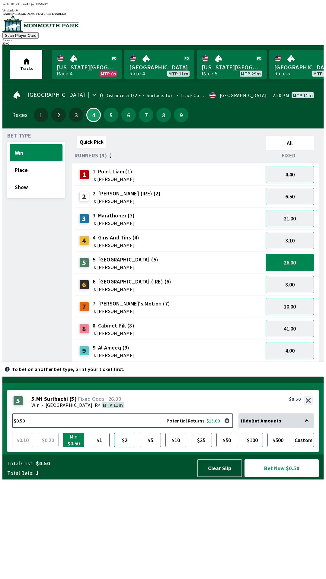
click at [125, 447] on button "$2" at bounding box center [124, 440] width 21 height 14
click at [279, 477] on button "Bet Now $2.00" at bounding box center [281, 469] width 74 height 18
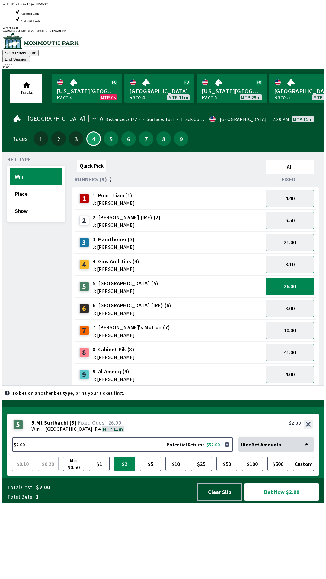
click at [291, 501] on button "Bet Now $2.00" at bounding box center [281, 492] width 74 height 18
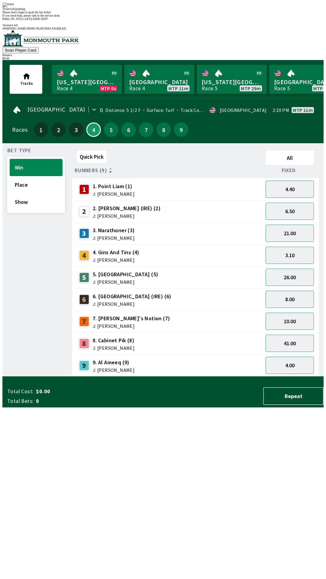
click at [195, 204] on div "2 2. [PERSON_NAME] (IRE) (2) J: [PERSON_NAME]" at bounding box center [169, 211] width 184 height 15
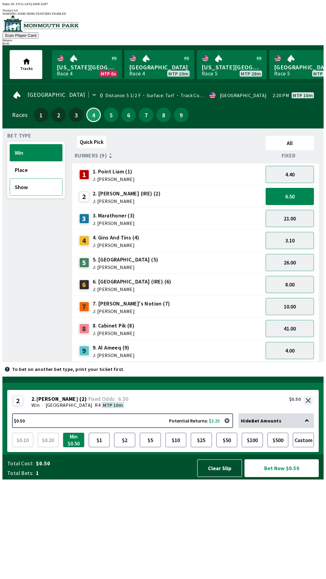
click at [25, 185] on button "Show" at bounding box center [36, 187] width 53 height 17
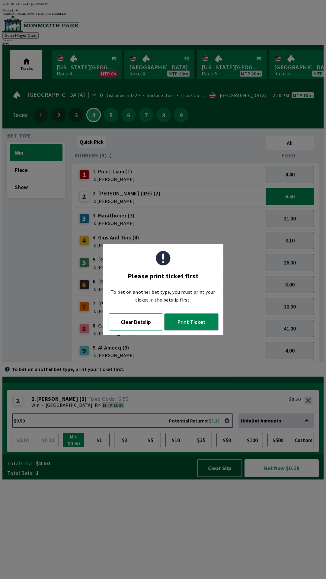
click at [135, 323] on button "Clear Betslip" at bounding box center [136, 322] width 54 height 17
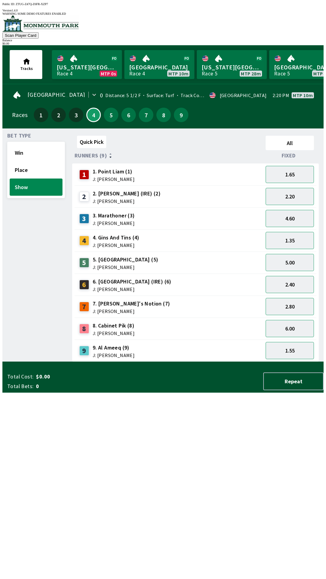
click at [143, 257] on div "5 5. Mt Suribachi (5) J: [PERSON_NAME]" at bounding box center [169, 262] width 184 height 15
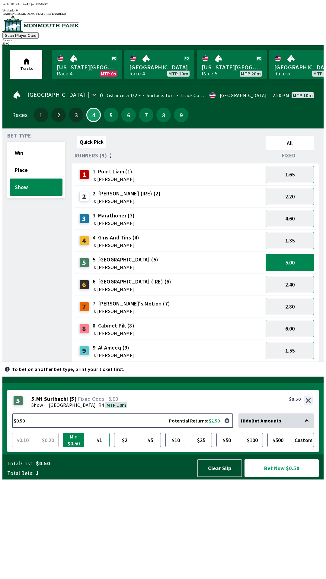
click at [104, 447] on button "$1" at bounding box center [99, 440] width 21 height 14
click at [127, 287] on span "J: [PERSON_NAME]" at bounding box center [132, 289] width 79 height 5
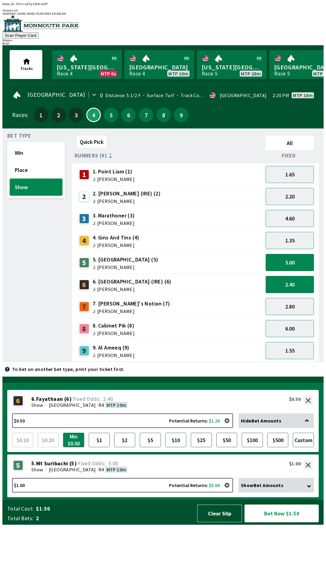
click at [217, 523] on button "Clear Slip" at bounding box center [219, 514] width 45 height 18
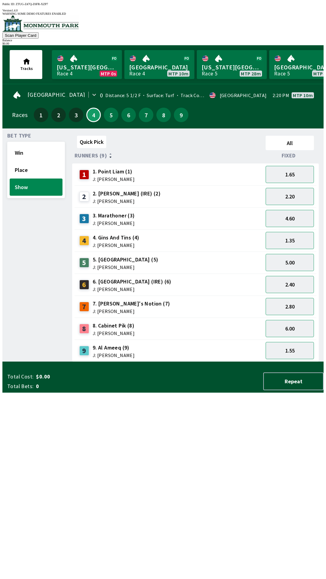
click at [160, 235] on div "4 4. Gins And Tins (4) J: [PERSON_NAME]" at bounding box center [169, 240] width 184 height 15
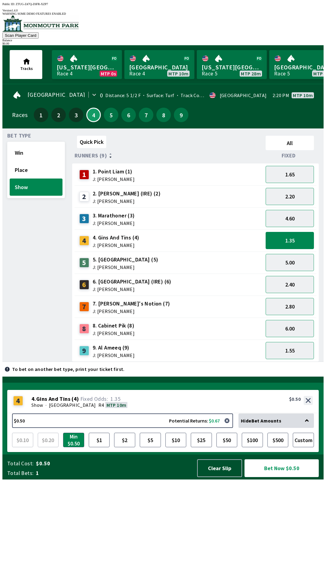
click at [148, 255] on div "5 5. Mt Suribachi (5) J: [PERSON_NAME]" at bounding box center [169, 262] width 184 height 15
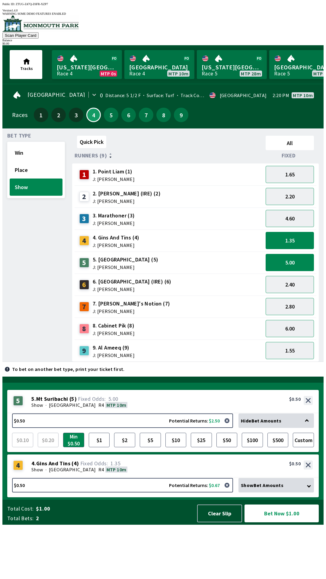
click at [155, 192] on div "2 2. [PERSON_NAME] (IRE) (2) J: [PERSON_NAME]" at bounding box center [169, 196] width 184 height 15
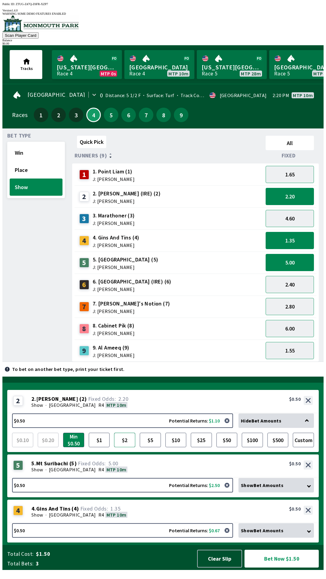
click at [128, 447] on button "$2" at bounding box center [124, 440] width 21 height 14
click at [256, 489] on span "Show Bet Amounts" at bounding box center [262, 485] width 43 height 6
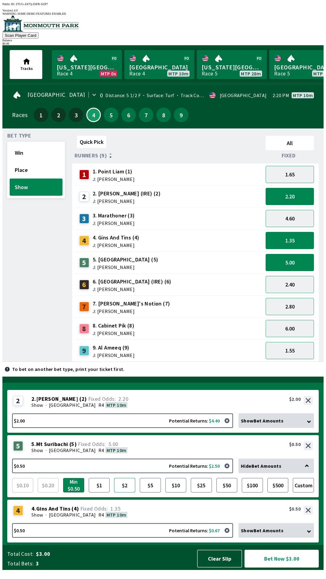
click at [128, 493] on button "$2" at bounding box center [124, 485] width 21 height 14
click at [257, 534] on span "Show Bet Amounts" at bounding box center [262, 531] width 43 height 6
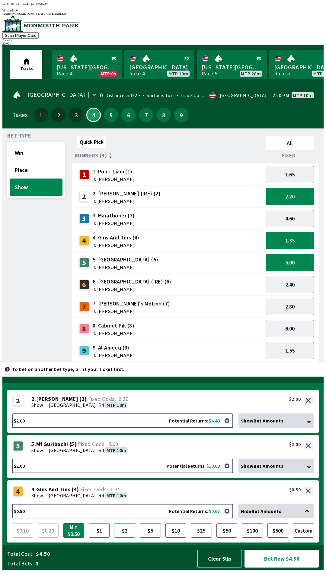
click at [125, 538] on button "$2" at bounding box center [124, 531] width 21 height 14
click at [152, 470] on button "$2.00 Potential Returns: $10.00" at bounding box center [122, 466] width 221 height 14
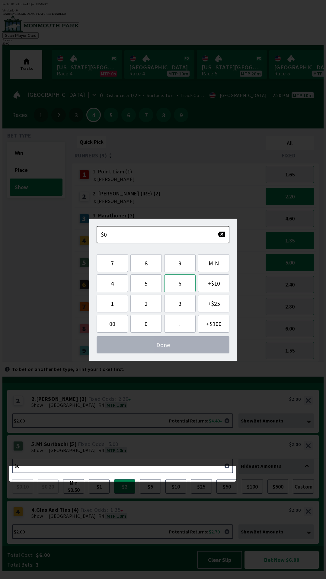
click at [180, 282] on button "6" at bounding box center [179, 284] width 31 height 18
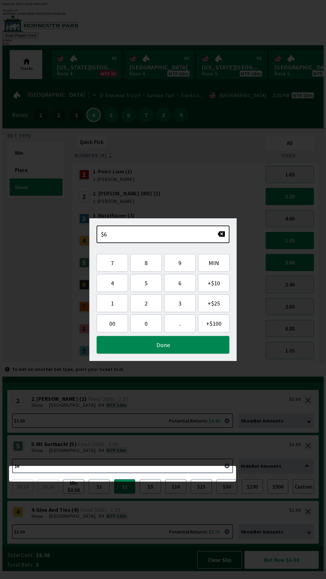
click at [156, 345] on button "Done" at bounding box center [163, 345] width 133 height 18
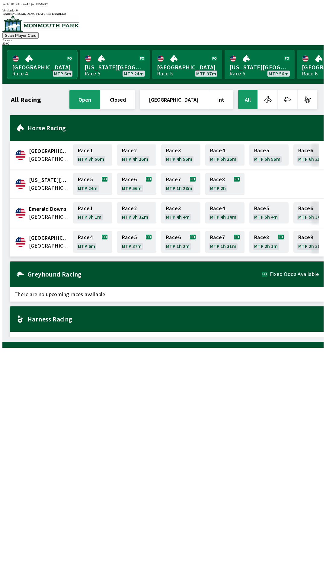
click at [28, 66] on link "[GEOGRAPHIC_DATA] Race 4 MTP 6m" at bounding box center [42, 64] width 70 height 29
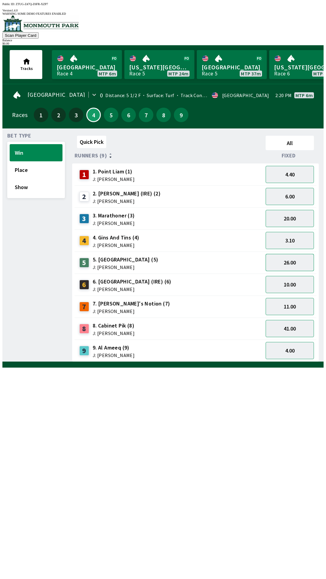
click at [296, 261] on button "26.00" at bounding box center [290, 262] width 48 height 17
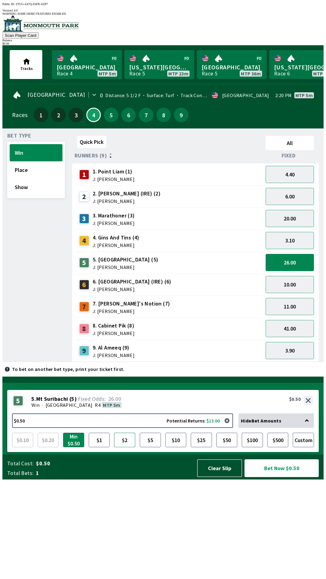
click at [123, 447] on button "$2" at bounding box center [124, 440] width 21 height 14
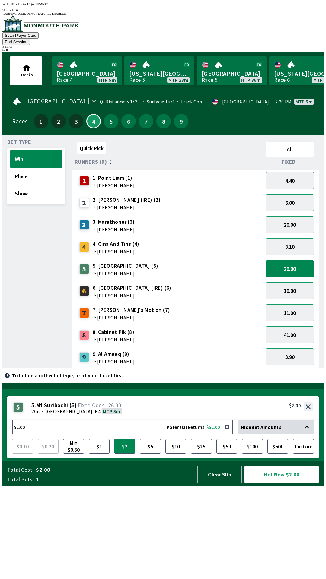
click at [286, 484] on button "Bet Now $2.00" at bounding box center [281, 475] width 74 height 18
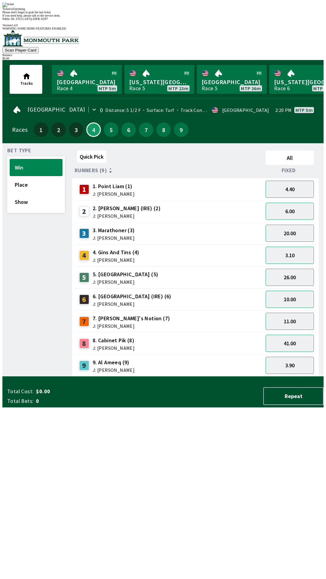
click at [180, 377] on div "Quick Pick All Runners (9) Fixed 1 1. Point [PERSON_NAME] (1) J: [PERSON_NAME] …" at bounding box center [197, 262] width 251 height 229
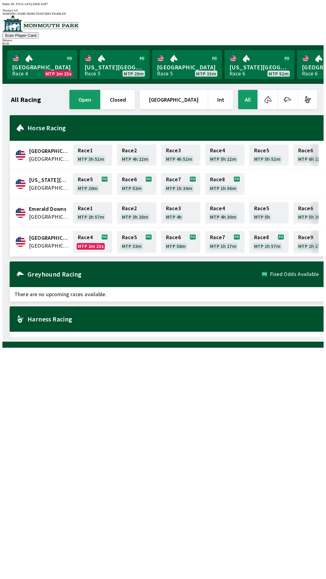
click at [53, 234] on span "[GEOGRAPHIC_DATA]" at bounding box center [49, 238] width 40 height 8
click at [85, 232] on link "Race 4 MTP 2m 22s" at bounding box center [92, 242] width 39 height 22
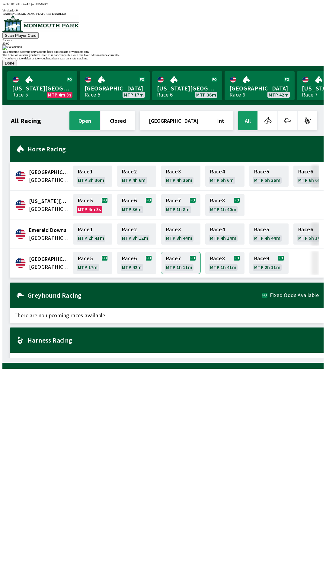
click at [161, 252] on link "Race 7 MTP 1h 11m" at bounding box center [180, 263] width 39 height 22
click at [17, 66] on button "Done" at bounding box center [9, 63] width 14 height 6
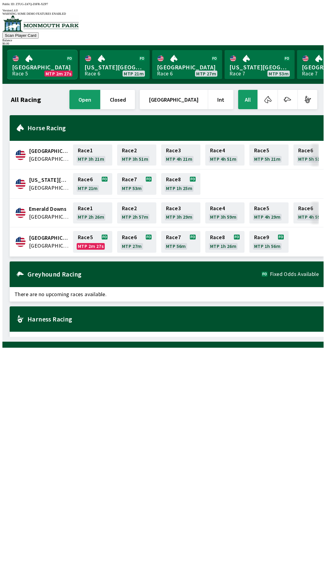
click at [46, 61] on link "Monmouth Park Race 5 MTP 2m 27s" at bounding box center [42, 64] width 70 height 29
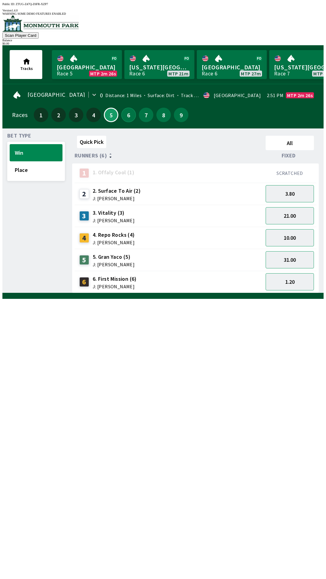
click at [123, 108] on button "6" at bounding box center [128, 115] width 14 height 14
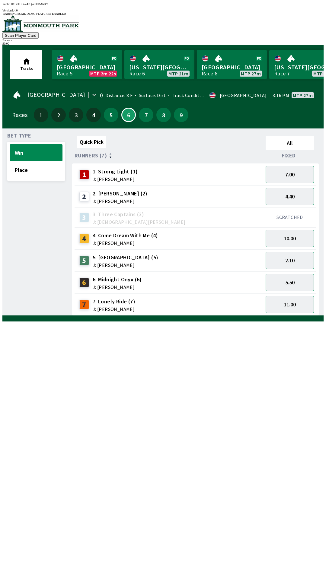
click at [140, 278] on div "6 6. Midnight Onyx (6) J: [PERSON_NAME]" at bounding box center [109, 282] width 65 height 15
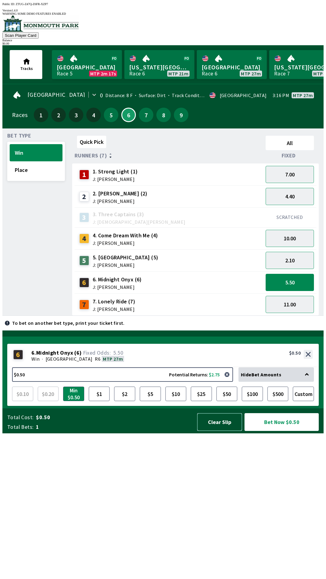
click at [214, 431] on button "Clear Slip" at bounding box center [219, 422] width 45 height 18
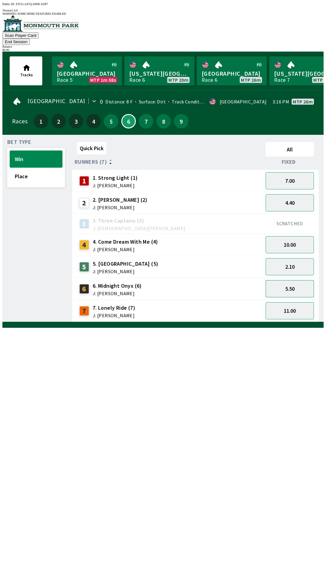
click at [300, 280] on button "5.50" at bounding box center [290, 288] width 48 height 17
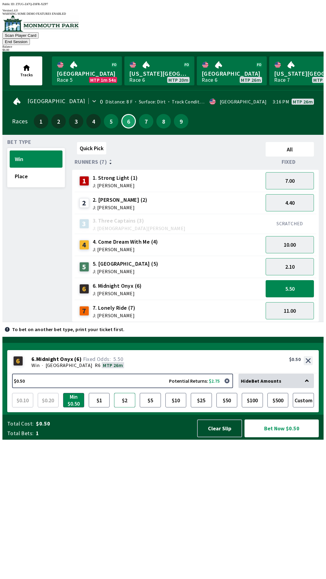
click at [128, 408] on button "$2" at bounding box center [124, 400] width 21 height 14
click at [225, 438] on button "Clear Slip" at bounding box center [219, 429] width 45 height 18
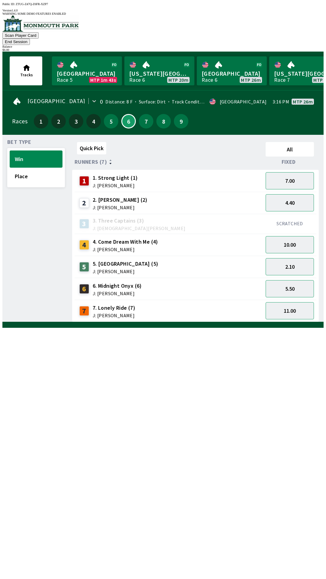
click at [30, 39] on button "End Session" at bounding box center [15, 42] width 27 height 6
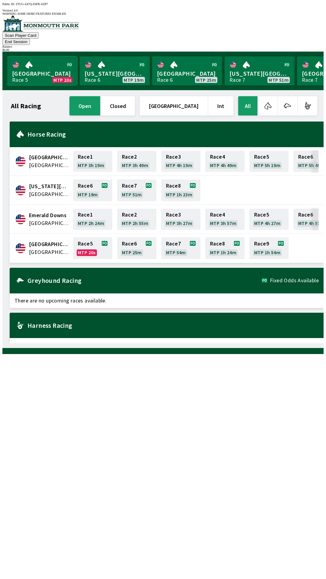
click at [37, 57] on link "[GEOGRAPHIC_DATA] Race 5 MTP 20s" at bounding box center [42, 70] width 70 height 29
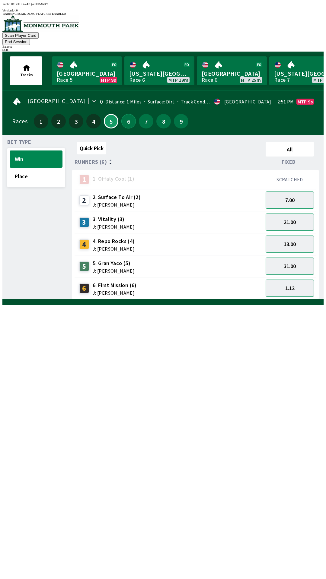
click at [123, 114] on button "6" at bounding box center [128, 121] width 14 height 14
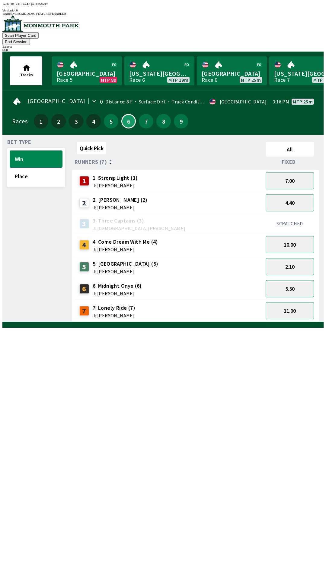
click at [292, 280] on button "5.50" at bounding box center [290, 288] width 48 height 17
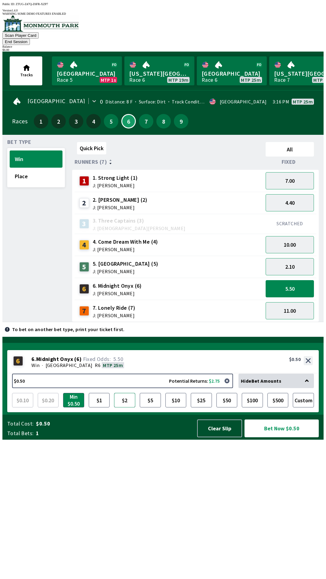
click at [121, 408] on button "$2" at bounding box center [124, 400] width 21 height 14
click at [272, 438] on button "Bet Now $2.00" at bounding box center [281, 429] width 74 height 18
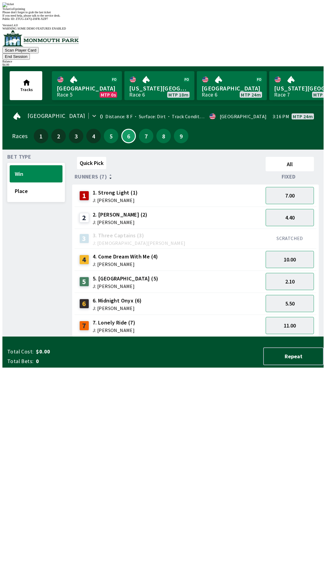
click at [144, 337] on div "Quick Pick All Runners (7) Fixed 1 1. Strong Light (1) J: [PERSON_NAME] 7.00 2 …" at bounding box center [197, 245] width 251 height 183
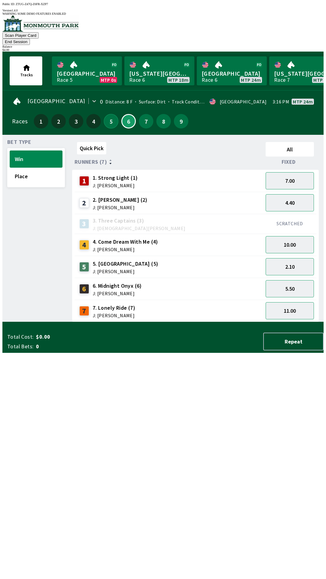
click at [114, 114] on button "5" at bounding box center [111, 121] width 14 height 14
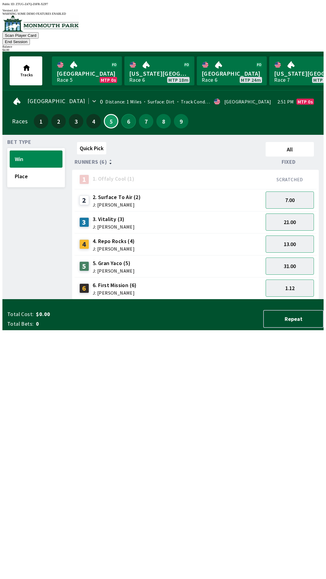
click at [127, 114] on button "6" at bounding box center [128, 121] width 14 height 14
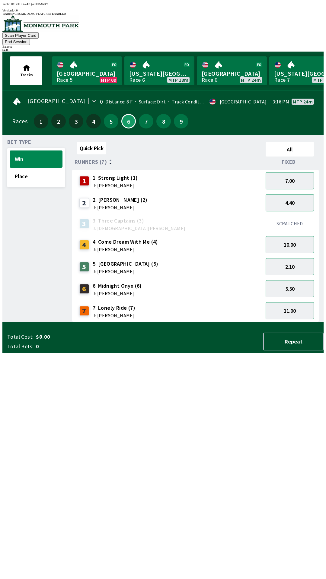
click at [30, 39] on button "End Session" at bounding box center [15, 42] width 27 height 6
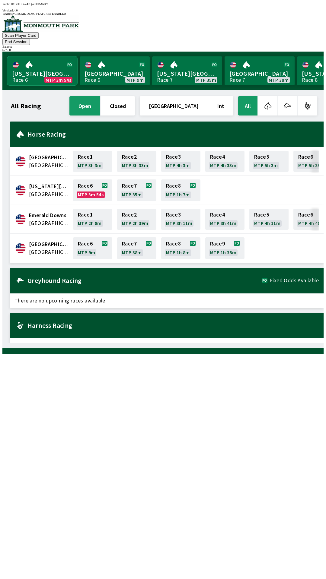
click at [51, 62] on link "[US_STATE] Park Race 6 MTP 3m 54s" at bounding box center [42, 70] width 70 height 29
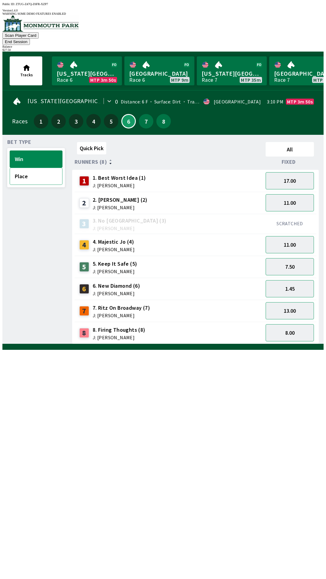
click at [28, 168] on button "Place" at bounding box center [36, 176] width 53 height 17
click at [291, 302] on button "4.60" at bounding box center [290, 310] width 48 height 17
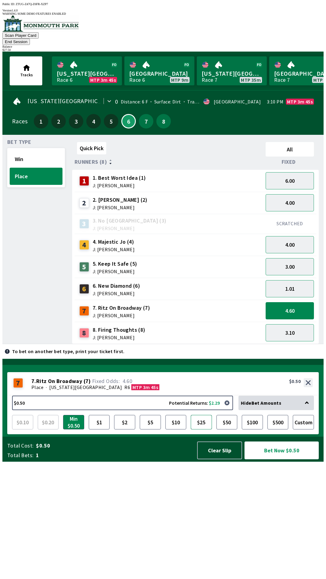
click at [203, 430] on button "$25" at bounding box center [201, 422] width 21 height 14
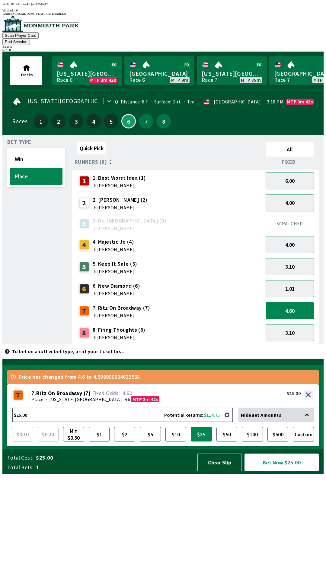
click at [285, 472] on button "Bet Now $25.00" at bounding box center [281, 463] width 74 height 18
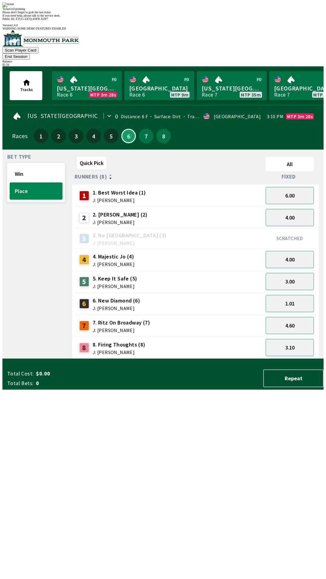
click at [30, 53] on button "End Session" at bounding box center [15, 56] width 27 height 6
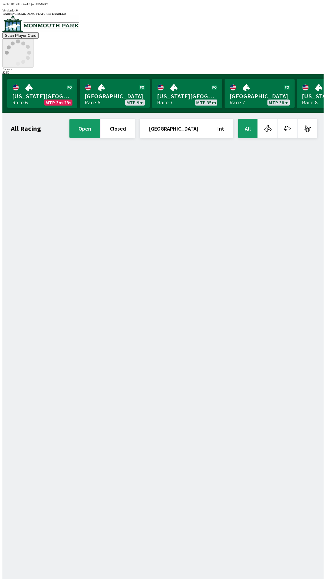
click at [31, 40] on icon at bounding box center [18, 53] width 26 height 26
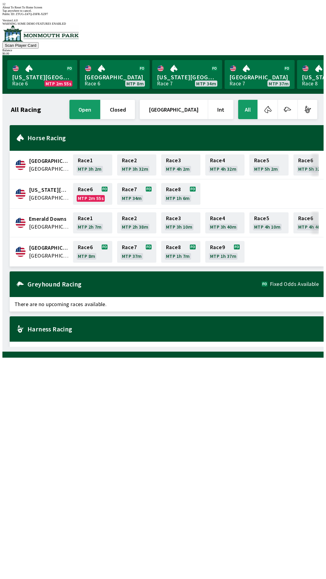
click at [165, 327] on h2 "Harness Racing" at bounding box center [172, 329] width 291 height 5
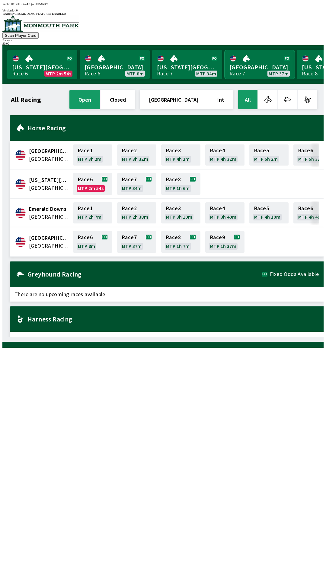
click at [250, 69] on link "[GEOGRAPHIC_DATA] Race 7 MTP 37m" at bounding box center [260, 64] width 70 height 29
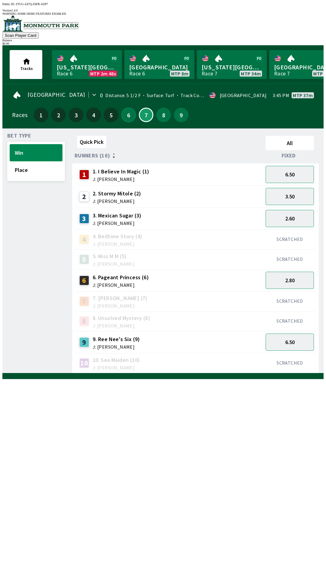
click at [128, 112] on button "6" at bounding box center [128, 115] width 14 height 14
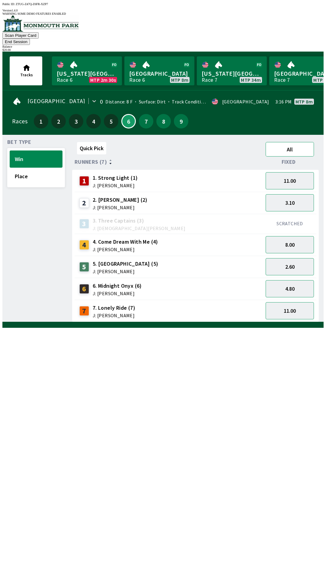
click at [301, 142] on button "All" at bounding box center [290, 149] width 48 height 14
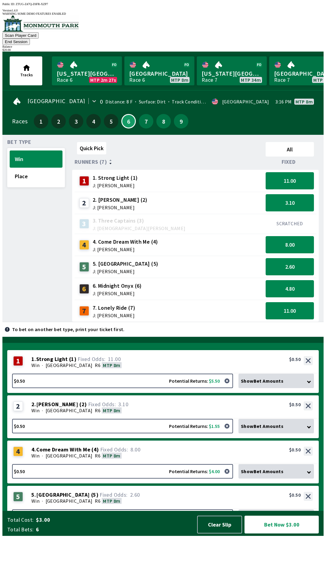
click at [17, 140] on span "Bet Type" at bounding box center [19, 142] width 24 height 5
click at [30, 39] on button "End Session" at bounding box center [15, 42] width 27 height 6
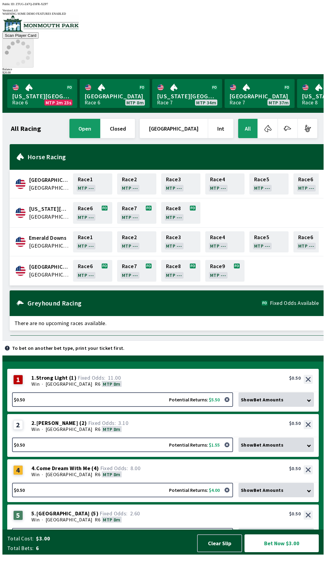
click at [31, 40] on icon at bounding box center [18, 53] width 26 height 26
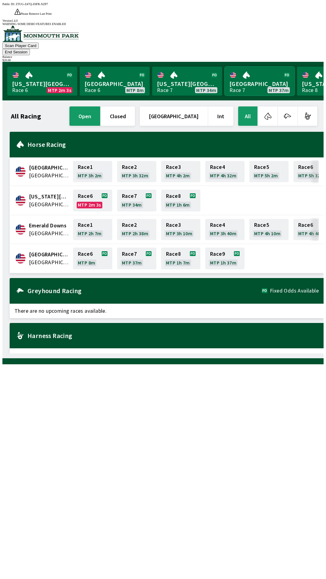
click at [251, 67] on link "[GEOGRAPHIC_DATA] Race 7 MTP 37m" at bounding box center [260, 81] width 70 height 29
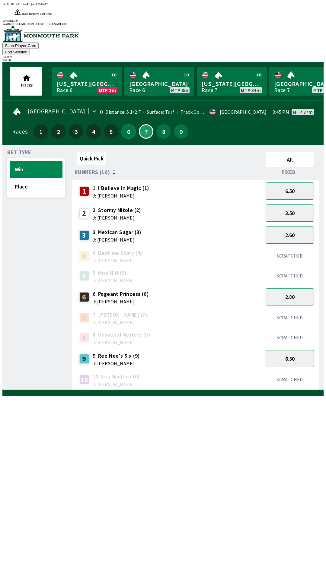
click at [127, 124] on button "6" at bounding box center [128, 131] width 14 height 14
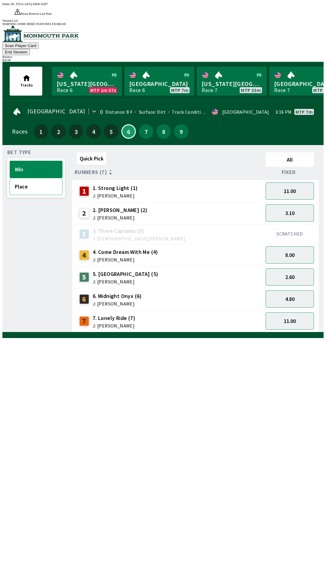
click at [30, 178] on button "Place" at bounding box center [36, 186] width 53 height 17
click at [35, 161] on button "Win" at bounding box center [36, 169] width 53 height 17
click at [23, 150] on span "Bet Type" at bounding box center [19, 152] width 24 height 5
click at [30, 178] on button "Place" at bounding box center [36, 186] width 53 height 17
click at [291, 291] on button "2.25" at bounding box center [290, 299] width 48 height 17
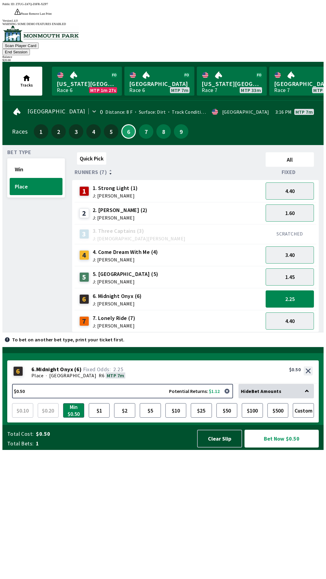
click at [291, 448] on button "Bet Now $0.50" at bounding box center [281, 439] width 74 height 18
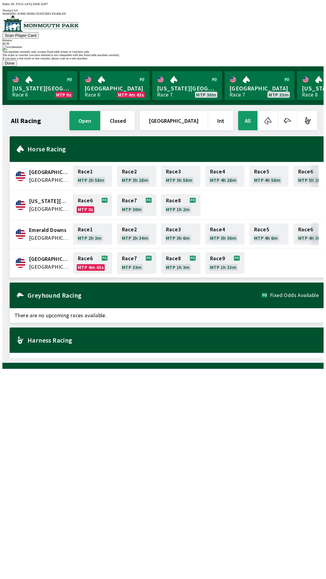
click at [17, 66] on button "Done" at bounding box center [9, 63] width 14 height 6
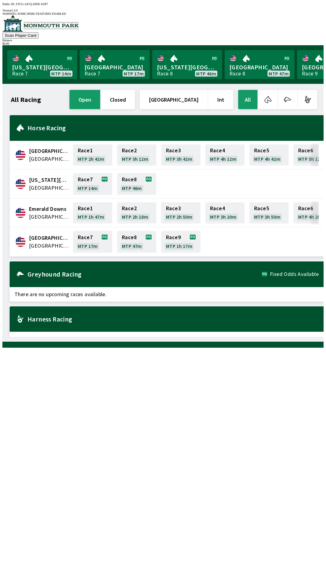
click at [276, 337] on div "All Racing open closed [GEOGRAPHIC_DATA] Int All [GEOGRAPHIC_DATA] [GEOGRAPHIC_…" at bounding box center [165, 213] width 316 height 248
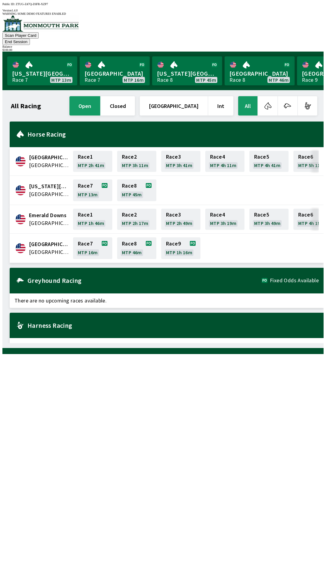
click at [30, 39] on button "End Session" at bounding box center [15, 42] width 27 height 6
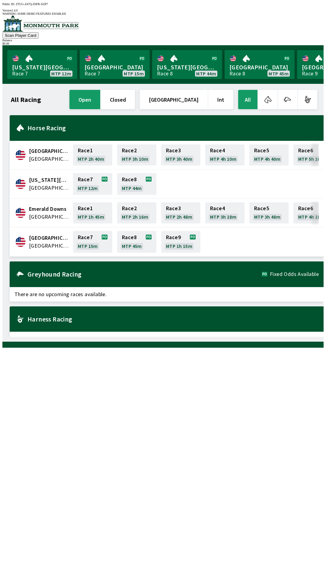
click at [216, 337] on div "All Racing open closed [GEOGRAPHIC_DATA] Int All [GEOGRAPHIC_DATA] [GEOGRAPHIC_…" at bounding box center [165, 213] width 316 height 248
click at [22, 66] on link "[US_STATE] Park Race 7 MTP 12m" at bounding box center [42, 64] width 70 height 29
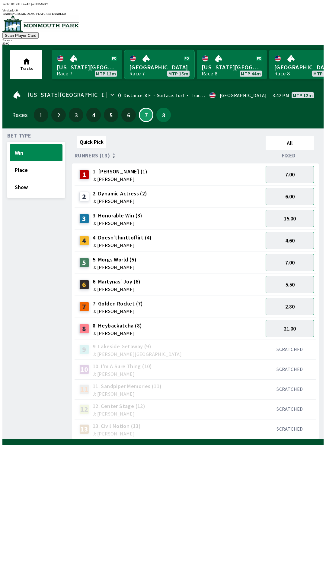
click at [155, 56] on link "[GEOGRAPHIC_DATA] Race 7 MTP 15m" at bounding box center [159, 64] width 70 height 29
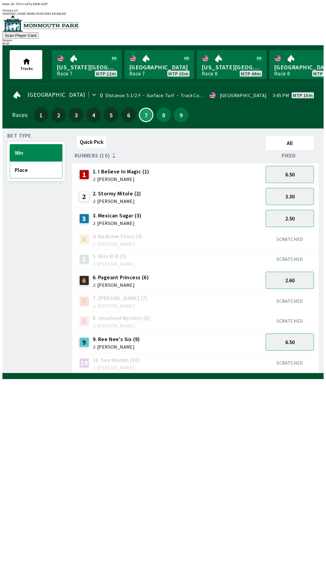
click at [38, 170] on button "Place" at bounding box center [36, 169] width 53 height 17
click at [308, 215] on button "1.35" at bounding box center [290, 218] width 48 height 17
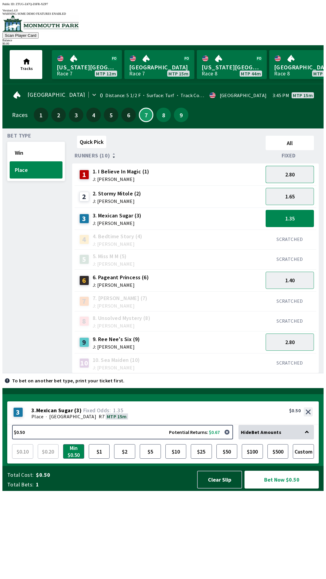
click at [311, 174] on button "2.80" at bounding box center [290, 174] width 48 height 17
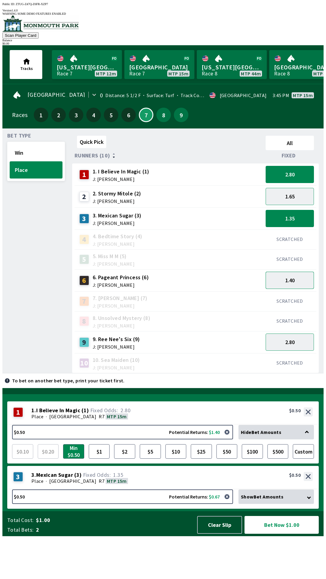
click at [303, 276] on button "1.40" at bounding box center [290, 280] width 48 height 17
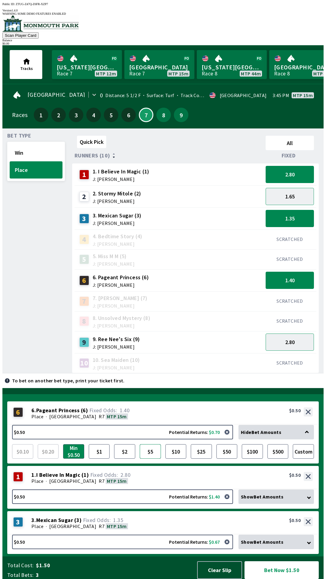
click at [146, 452] on button "$5" at bounding box center [150, 451] width 21 height 14
click at [212, 496] on button "$0.50 Potential Returns: $1.40" at bounding box center [122, 497] width 221 height 14
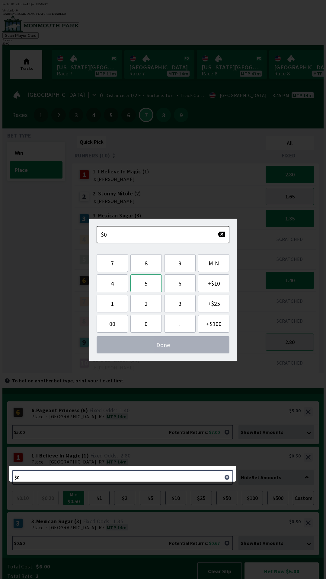
click at [147, 283] on button "5" at bounding box center [145, 284] width 31 height 18
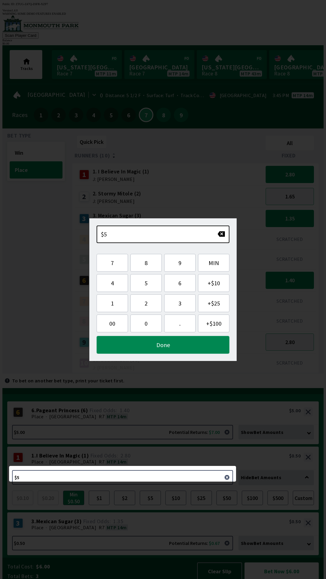
click at [164, 350] on button "Done" at bounding box center [163, 345] width 133 height 18
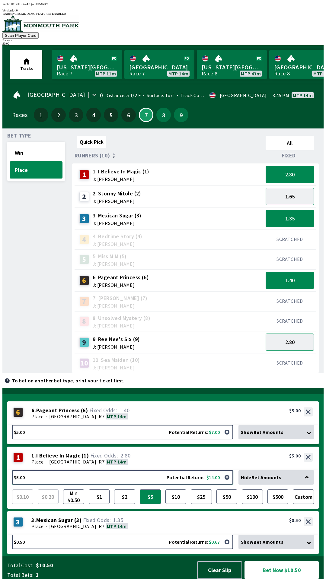
click at [142, 481] on button "$5.00 Potential Returns: $14.00" at bounding box center [122, 477] width 221 height 14
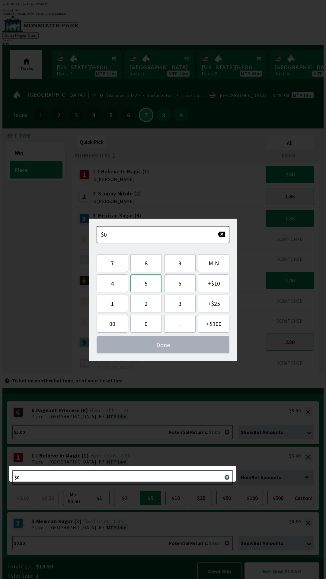
click at [139, 291] on button "5" at bounding box center [145, 284] width 31 height 18
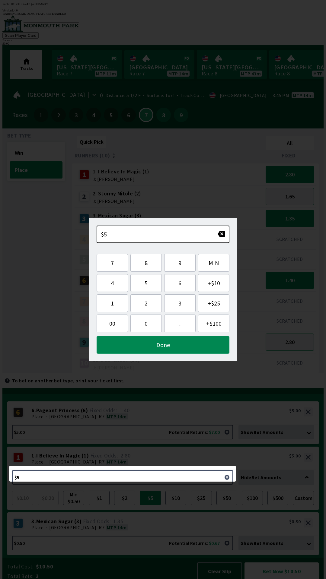
click at [155, 349] on button "Done" at bounding box center [163, 345] width 133 height 18
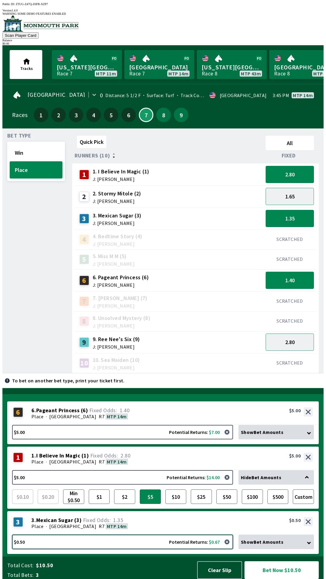
click at [76, 543] on button "$0.50 Potential Returns: $0.67" at bounding box center [122, 542] width 221 height 14
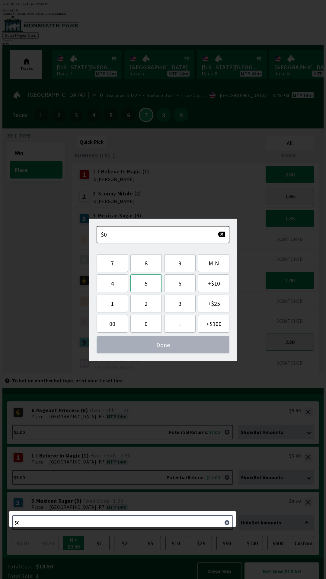
click at [142, 287] on button "5" at bounding box center [145, 284] width 31 height 18
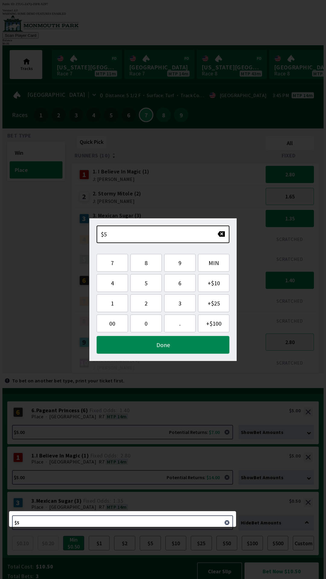
click at [143, 348] on button "Done" at bounding box center [163, 345] width 133 height 18
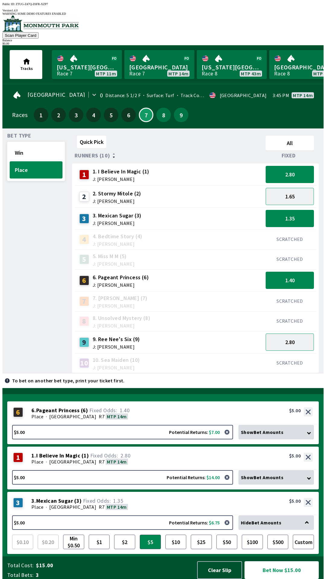
click at [288, 565] on button "Bet Now $15.00" at bounding box center [281, 571] width 74 height 18
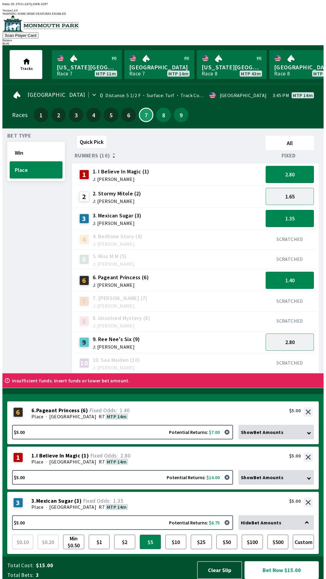
click at [274, 564] on button "Bet Now $15.00" at bounding box center [281, 571] width 74 height 18
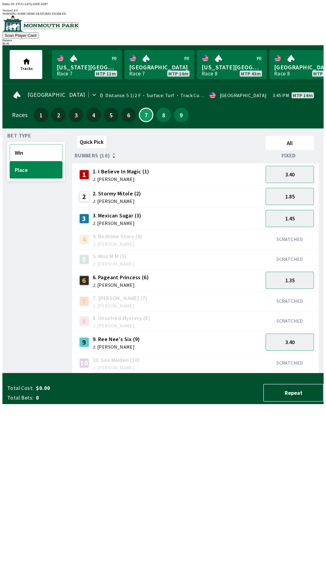
click at [43, 145] on button "Win" at bounding box center [36, 152] width 53 height 17
click at [0, 0] on div "2 2. [PERSON_NAME] (2) J: [PERSON_NAME] 3.30" at bounding box center [0, 0] width 0 height 0
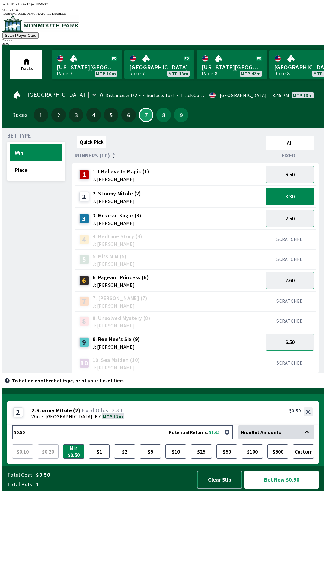
click at [227, 489] on button "Clear Slip" at bounding box center [219, 480] width 45 height 18
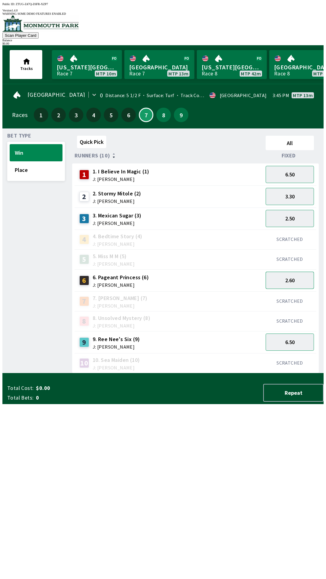
click at [300, 275] on button "2.60" at bounding box center [290, 280] width 48 height 17
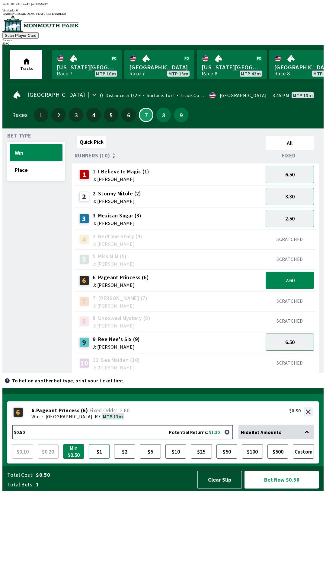
click at [99, 459] on button "$1" at bounding box center [99, 451] width 21 height 14
click at [250, 459] on button "$100" at bounding box center [252, 451] width 21 height 14
click at [101, 459] on button "$1" at bounding box center [99, 451] width 21 height 14
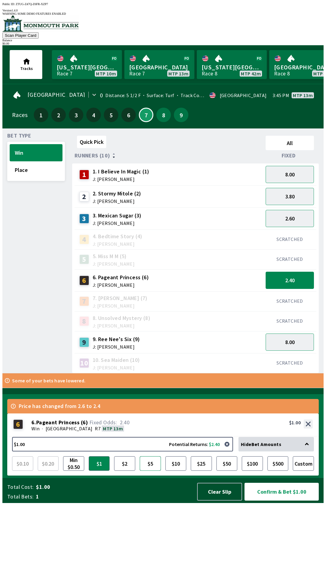
click at [147, 471] on button "$5" at bounding box center [150, 464] width 21 height 14
click at [126, 471] on button "$2" at bounding box center [124, 464] width 21 height 14
click at [288, 501] on button "Confirm & Bet $2.00" at bounding box center [281, 492] width 74 height 18
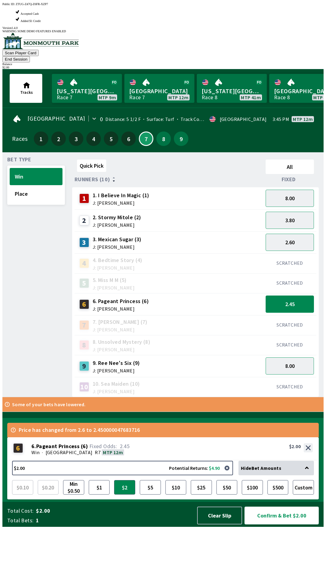
click at [287, 525] on button "Confirm & Bet $2.00" at bounding box center [281, 516] width 74 height 18
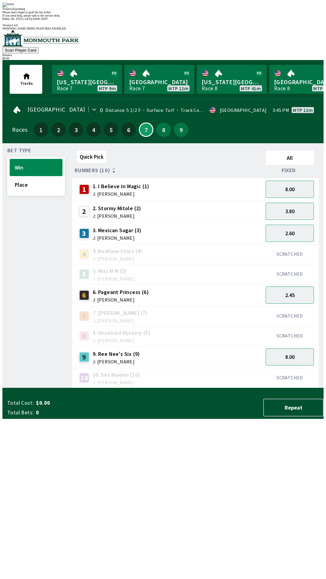
click at [181, 14] on div "Please don't forget to grab the last ticket" at bounding box center [162, 12] width 321 height 3
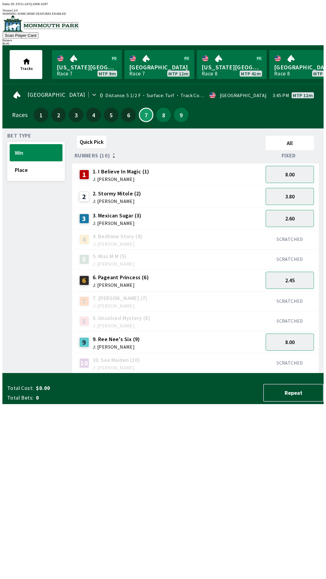
click at [183, 374] on div "Quick Pick All Runners (10) Fixed 1 1. I Believe In Magic (1) J: [PERSON_NAME] …" at bounding box center [197, 253] width 251 height 240
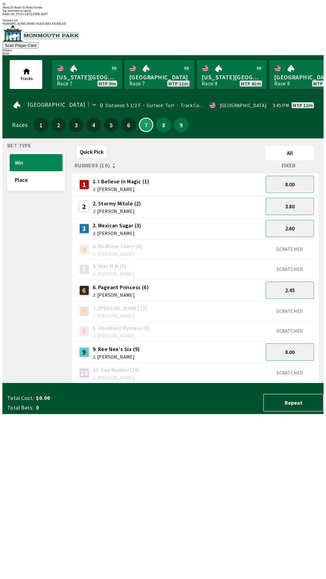
click at [136, 177] on div "1 1. I Believe In Magic (1) J: [PERSON_NAME]" at bounding box center [113, 184] width 73 height 15
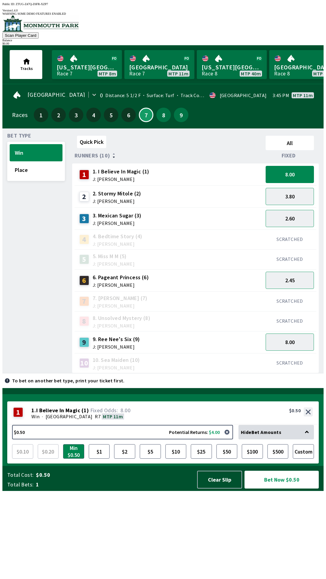
click at [134, 168] on span "1. I Believe In Magic (1)" at bounding box center [121, 172] width 57 height 8
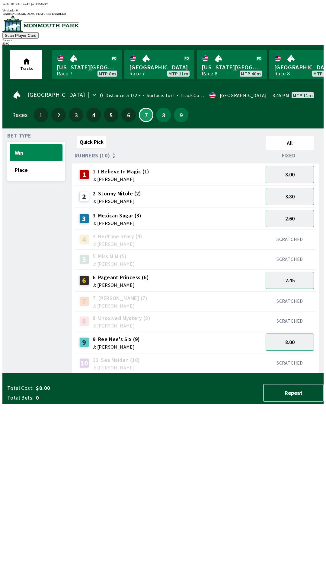
click at [135, 177] on span "J: [PERSON_NAME]" at bounding box center [121, 179] width 57 height 5
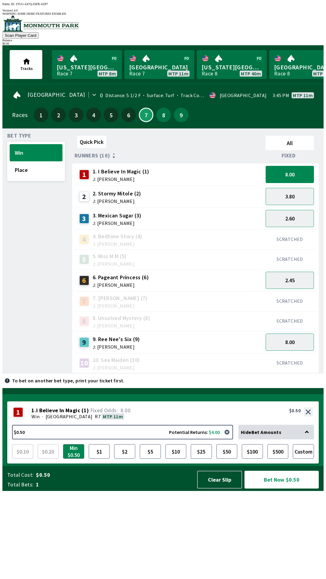
click at [139, 221] on span "J: [PERSON_NAME]" at bounding box center [117, 223] width 49 height 5
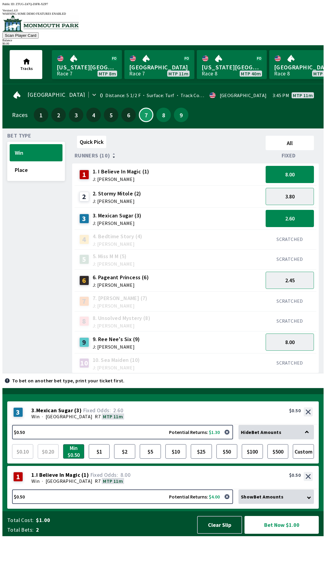
click at [132, 283] on span "J: [PERSON_NAME]" at bounding box center [121, 285] width 56 height 5
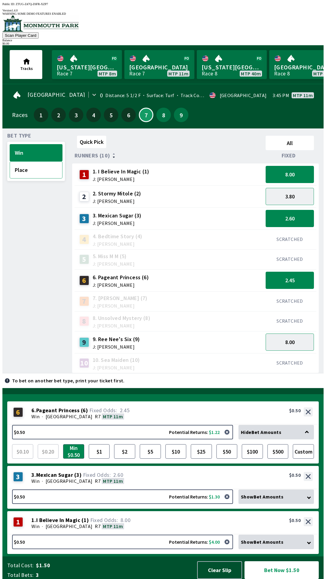
click at [28, 167] on button "Place" at bounding box center [36, 169] width 53 height 17
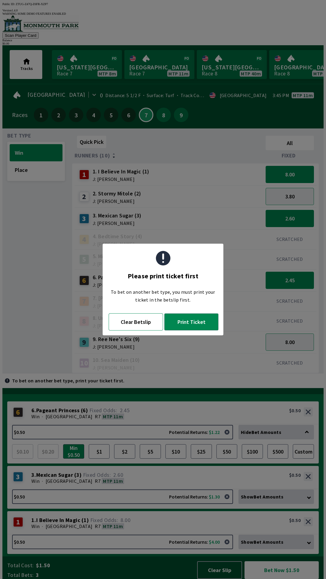
click at [135, 325] on button "Clear Betslip" at bounding box center [136, 322] width 54 height 17
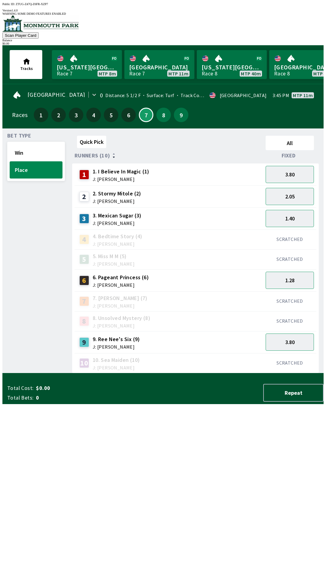
click at [145, 177] on span "J: [PERSON_NAME]" at bounding box center [121, 179] width 57 height 5
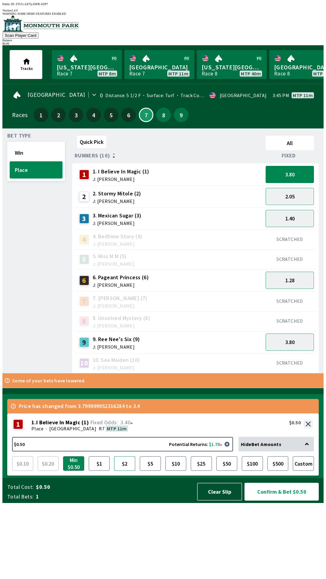
click at [127, 471] on button "$2" at bounding box center [124, 464] width 21 height 14
click at [128, 221] on span "J: [PERSON_NAME]" at bounding box center [117, 223] width 49 height 5
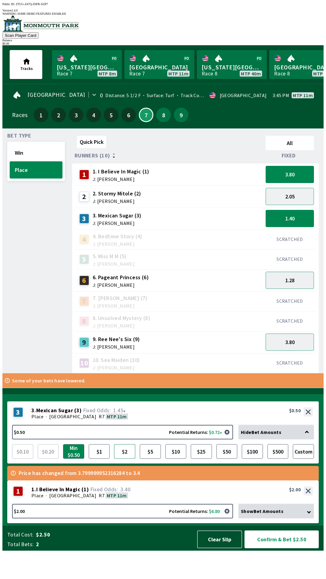
click at [123, 459] on button "$2" at bounding box center [124, 451] width 21 height 14
click at [140, 283] on span "J: [PERSON_NAME]" at bounding box center [121, 285] width 56 height 5
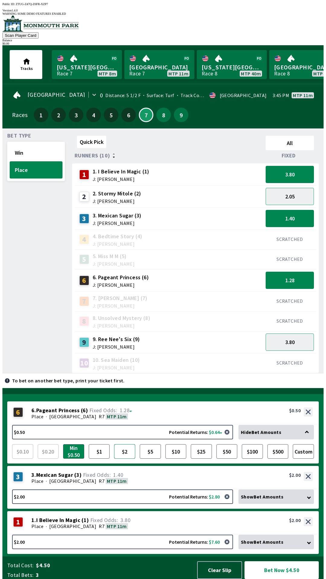
click at [124, 447] on button "$2" at bounding box center [124, 451] width 21 height 14
click at [282, 569] on button "Bet Now $6.00" at bounding box center [281, 571] width 74 height 18
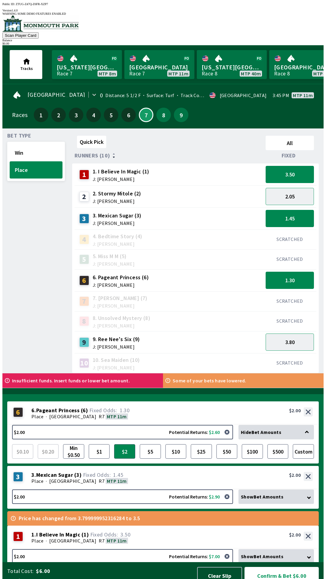
click at [283, 567] on button "Confirm & Bet $6.00" at bounding box center [281, 576] width 74 height 18
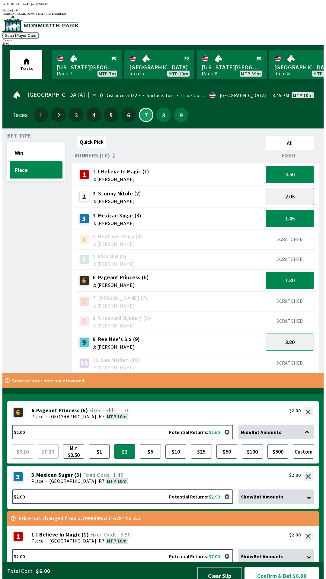
click at [290, 567] on button "Confirm & Bet $6.00" at bounding box center [281, 576] width 74 height 18
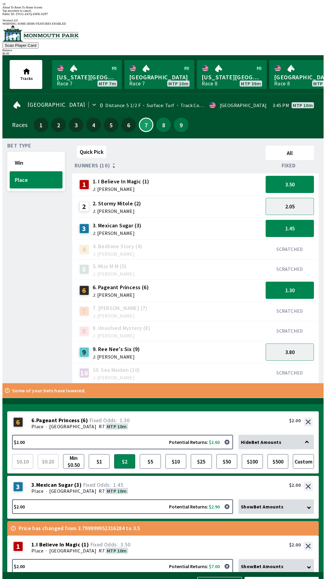
click at [169, 412] on div "6 6 . Pageant Princess ( 6 ) Place · [STREET_ADDRESS]. Pageant Princess (6) 1.3…" at bounding box center [162, 424] width 311 height 24
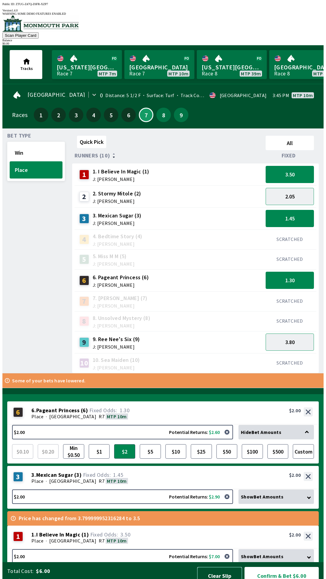
click at [217, 567] on button "Clear Slip" at bounding box center [219, 576] width 45 height 18
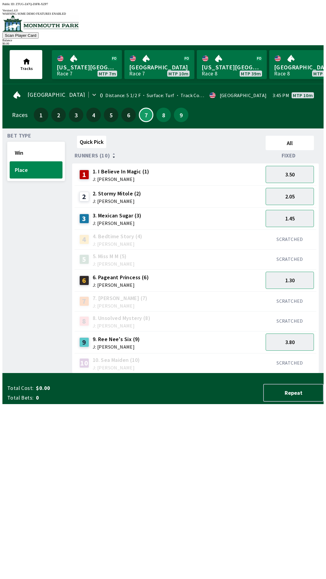
click at [214, 402] on div "Total Cost: $0.00 Total Bets: 0 Repeat" at bounding box center [165, 393] width 316 height 18
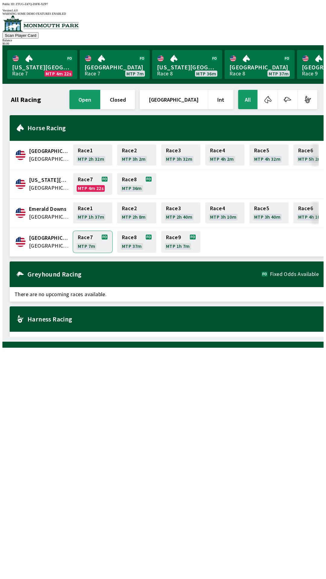
click at [91, 236] on link "Race 7 MTP 7m" at bounding box center [92, 242] width 39 height 22
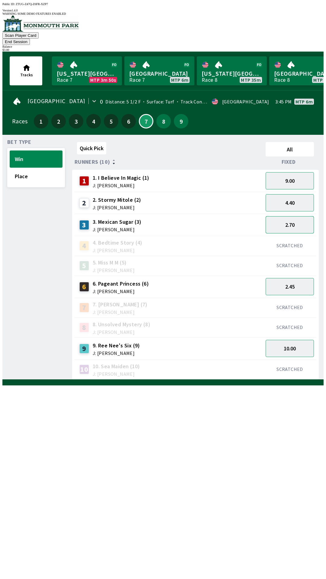
click at [295, 216] on button "2.70" at bounding box center [290, 224] width 48 height 17
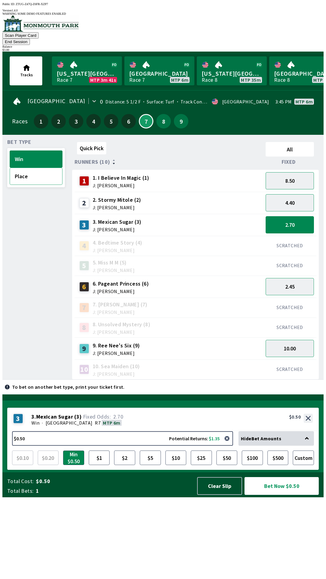
click at [21, 168] on button "Place" at bounding box center [36, 176] width 53 height 17
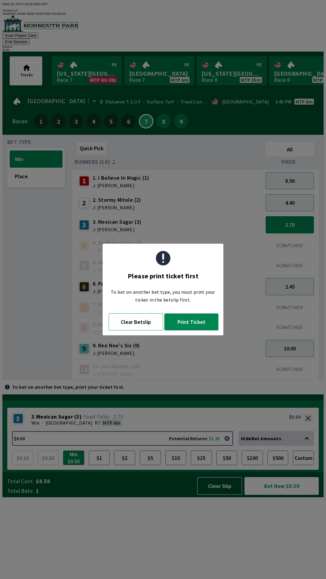
click at [140, 324] on button "Clear Betslip" at bounding box center [136, 322] width 54 height 17
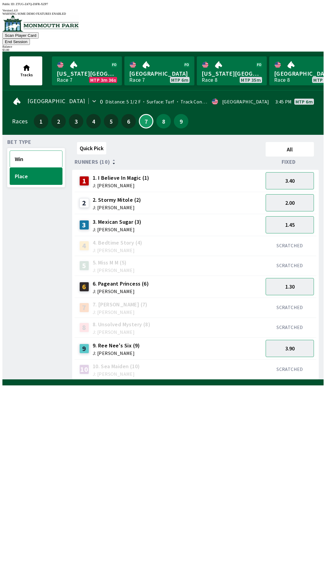
click at [21, 151] on button "Win" at bounding box center [36, 159] width 53 height 17
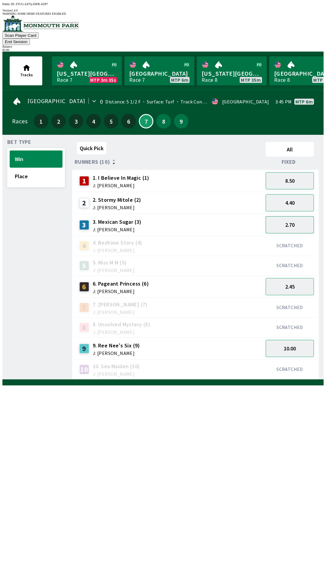
click at [288, 216] on button "2.70" at bounding box center [290, 224] width 48 height 17
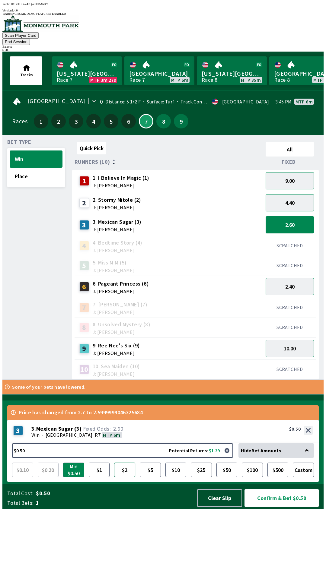
click at [126, 477] on button "$2" at bounding box center [124, 470] width 21 height 14
click at [100, 477] on button "$1" at bounding box center [99, 470] width 21 height 14
click at [128, 477] on button "$2" at bounding box center [124, 470] width 21 height 14
click at [150, 477] on button "$5" at bounding box center [150, 470] width 21 height 14
click at [129, 477] on button "$2" at bounding box center [124, 470] width 21 height 14
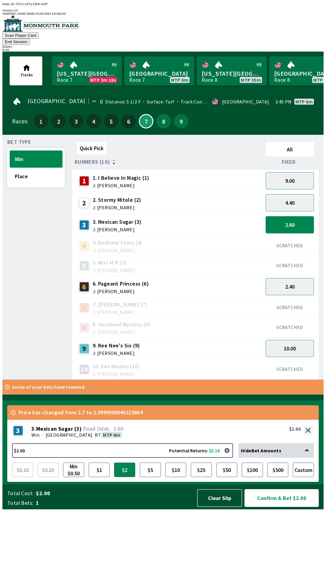
click at [275, 507] on button "Confirm & Bet $2.00" at bounding box center [281, 498] width 74 height 18
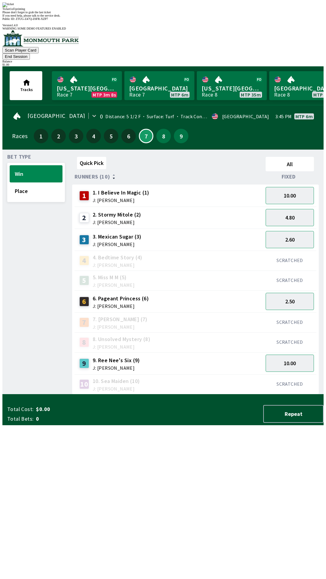
click at [121, 374] on div "Quick Pick All Runners (10) Fixed 1 1. I Believe In Magic (1) J: [PERSON_NAME] …" at bounding box center [197, 274] width 251 height 240
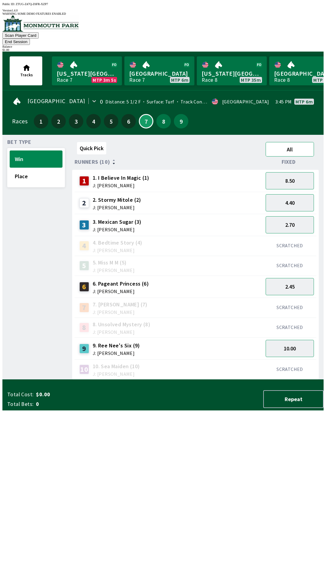
click at [288, 142] on button "All" at bounding box center [290, 149] width 48 height 14
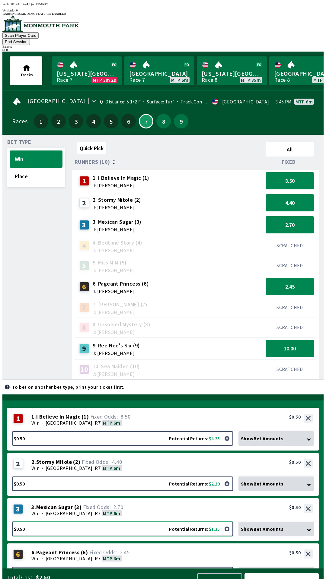
click at [53, 522] on button "$0.50 Potential Returns: $1.35" at bounding box center [122, 529] width 221 height 14
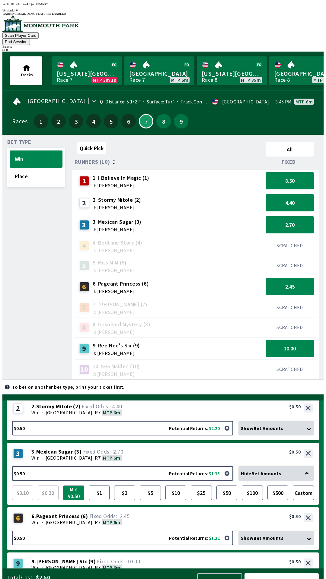
scroll to position [85, 0]
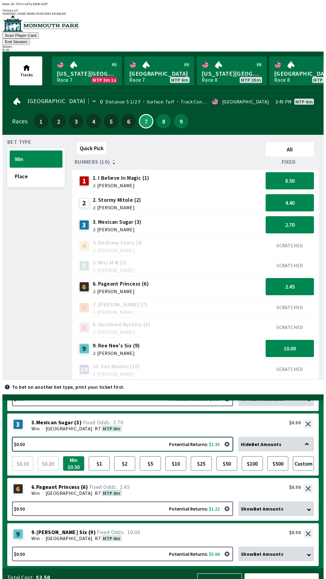
click at [54, 437] on button "$0.50 Potential Returns: $1.35" at bounding box center [122, 444] width 221 height 14
click at [53, 426] on div "{"NODE_ENV":"production","version":"v1.9.0-alpha.3","scriptLocation":"","public…" at bounding box center [162, 323] width 321 height 542
click at [91, 142] on button "Quick Pick" at bounding box center [91, 148] width 29 height 12
click at [85, 142] on button "Quick Pick" at bounding box center [91, 148] width 29 height 12
click at [27, 154] on button "Win" at bounding box center [36, 159] width 53 height 17
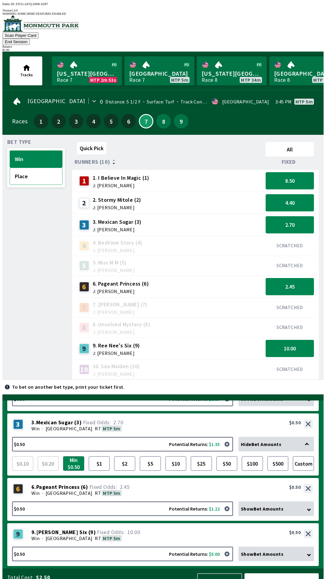
click at [25, 172] on button "Place" at bounding box center [36, 176] width 53 height 17
click at [30, 152] on button "Win" at bounding box center [36, 159] width 53 height 17
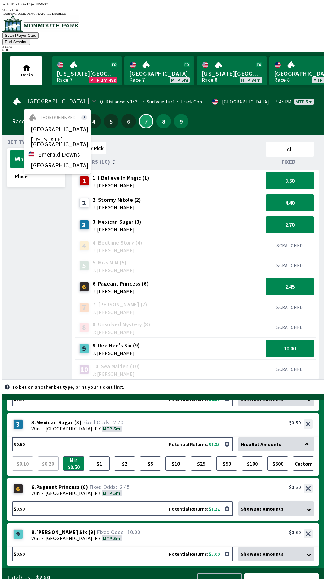
click at [53, 207] on div "Bet Type Win Place" at bounding box center [36, 260] width 58 height 240
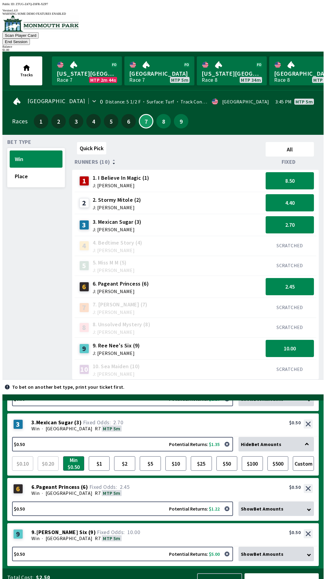
scroll to position [2, 0]
click at [30, 170] on button "Place" at bounding box center [36, 176] width 53 height 17
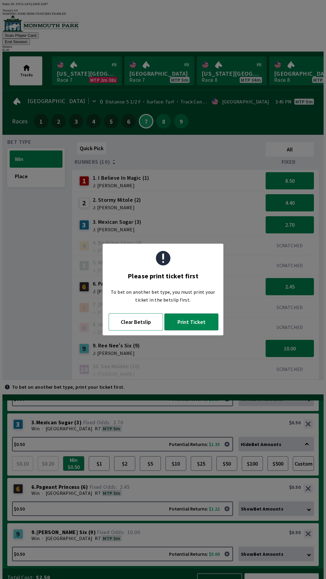
click at [140, 326] on button "Clear Betslip" at bounding box center [136, 322] width 54 height 17
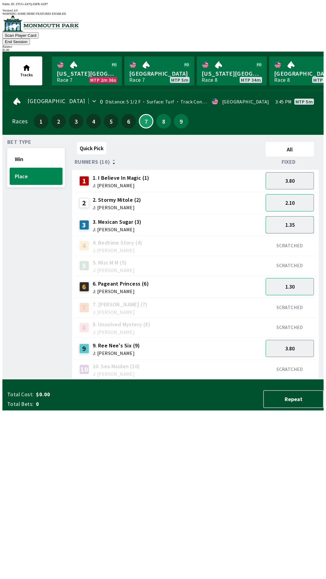
click at [282, 216] on button "1.35" at bounding box center [290, 224] width 48 height 17
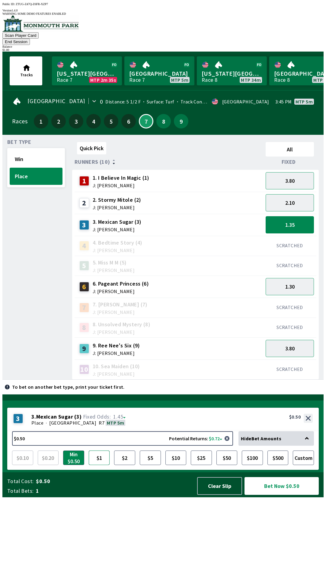
click at [99, 465] on button "$1" at bounding box center [99, 458] width 21 height 14
click at [276, 495] on button "Bet Now $1.00" at bounding box center [281, 486] width 74 height 18
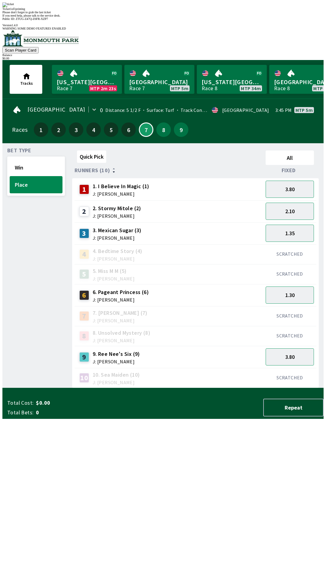
click at [113, 388] on div "Quick Pick All Runners (10) Fixed 1 1. I Believe In Magic (1) J: [PERSON_NAME] …" at bounding box center [197, 268] width 251 height 240
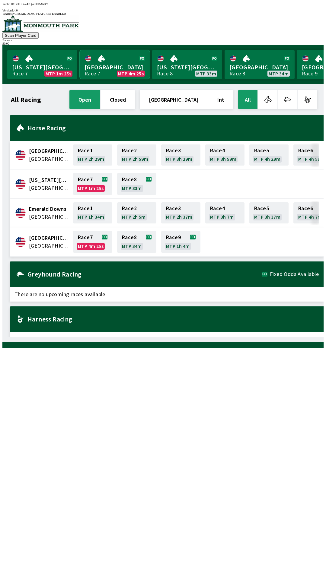
click at [109, 56] on link "[GEOGRAPHIC_DATA] Race 7 MTP 4m 25s" at bounding box center [115, 64] width 70 height 29
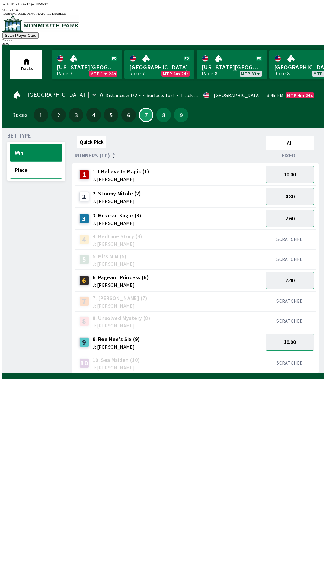
click at [13, 169] on button "Place" at bounding box center [36, 169] width 53 height 17
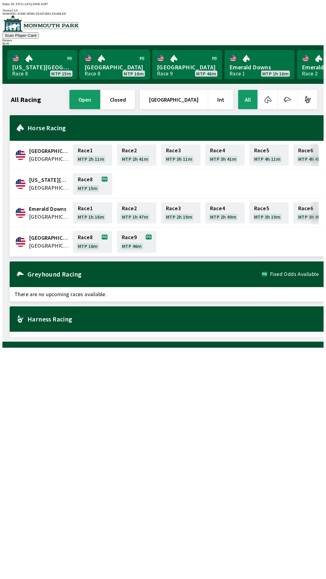
click at [119, 58] on link "[GEOGRAPHIC_DATA] Race 8 MTP 16m" at bounding box center [115, 64] width 70 height 29
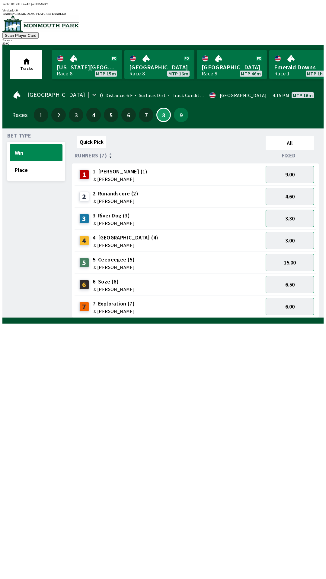
click at [297, 216] on button "3.30" at bounding box center [290, 218] width 48 height 17
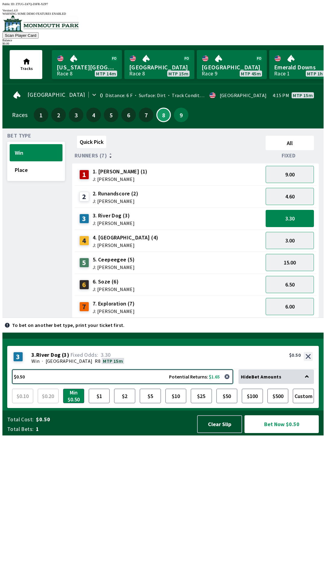
click at [132, 384] on button "$0.50 Potential Returns: $1.65" at bounding box center [122, 377] width 221 height 14
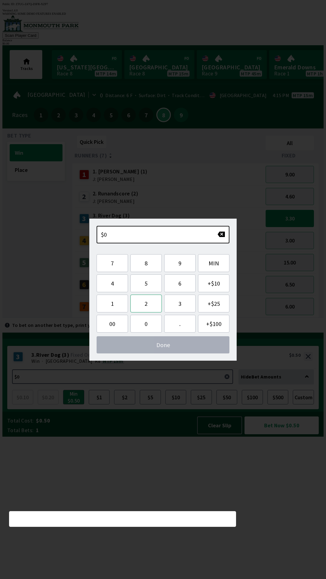
click at [151, 310] on button "2" at bounding box center [145, 304] width 31 height 18
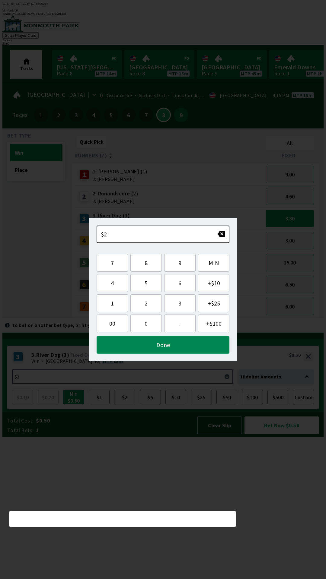
click at [190, 346] on button "Done" at bounding box center [163, 345] width 133 height 18
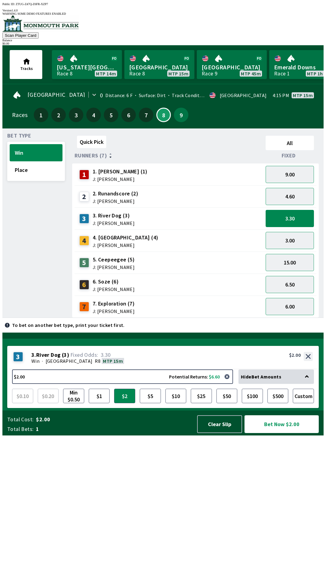
click at [283, 433] on button "Bet Now $2.00" at bounding box center [281, 425] width 74 height 18
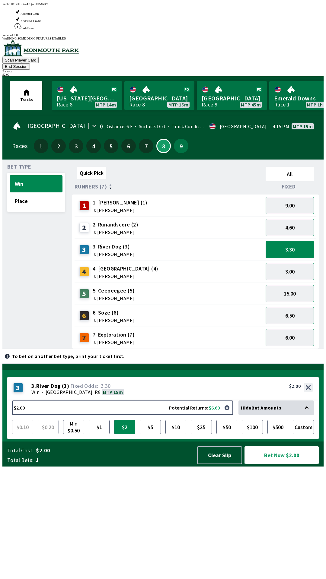
click at [295, 464] on button "Bet Now $2.00" at bounding box center [281, 456] width 74 height 18
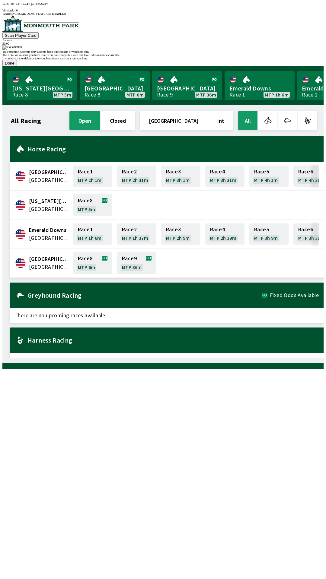
click at [17, 66] on button "Done" at bounding box center [9, 63] width 14 height 6
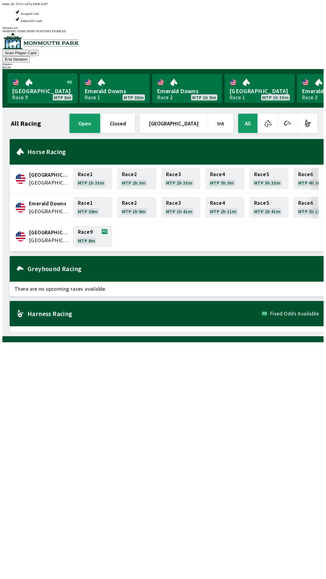
click at [44, 74] on link "[GEOGRAPHIC_DATA] Race 9 MTP 8m" at bounding box center [42, 88] width 70 height 29
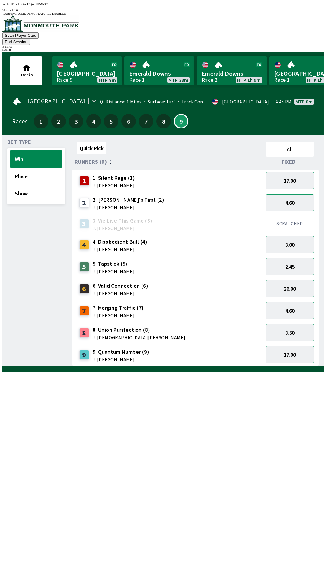
click at [303, 48] on div "$ 20.00" at bounding box center [162, 49] width 321 height 3
click at [30, 39] on button "End Session" at bounding box center [15, 42] width 27 height 6
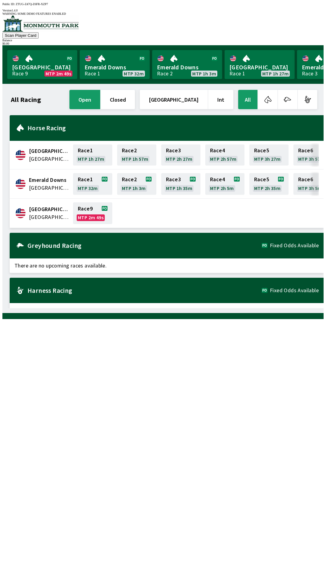
click at [199, 308] on div "All Racing open closed United States Int All [GEOGRAPHIC_DATA] [GEOGRAPHIC_DATA…" at bounding box center [165, 199] width 316 height 220
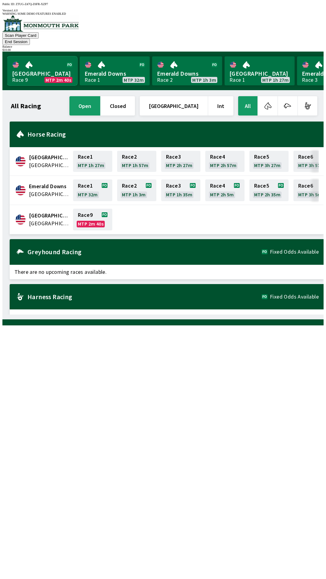
click at [44, 65] on link "Monmouth Park Race 9 MTP 2m 40s" at bounding box center [42, 70] width 70 height 29
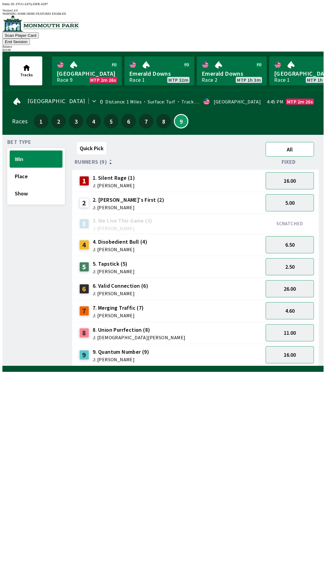
click at [302, 142] on button "All" at bounding box center [290, 149] width 48 height 14
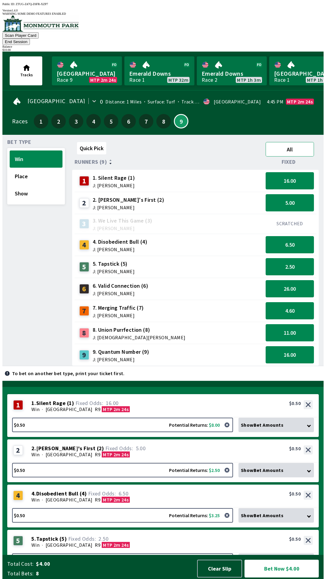
click at [305, 142] on button "All" at bounding box center [290, 149] width 48 height 14
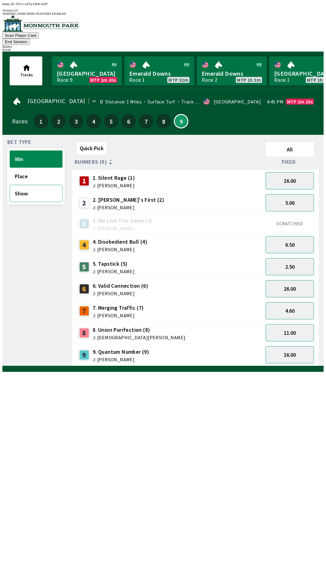
click at [34, 186] on button "Show" at bounding box center [36, 193] width 53 height 17
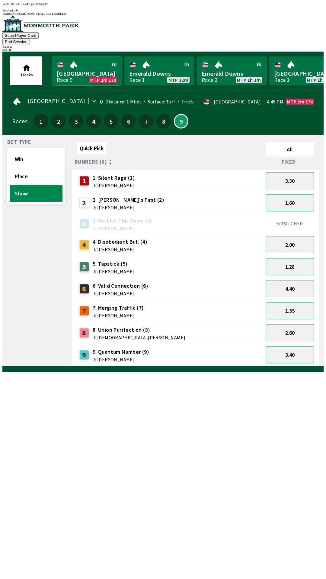
click at [87, 63] on link "Monmouth Park Race 9 MTP 2m 17s" at bounding box center [87, 70] width 70 height 29
click at [289, 194] on button "1.60" at bounding box center [290, 202] width 48 height 17
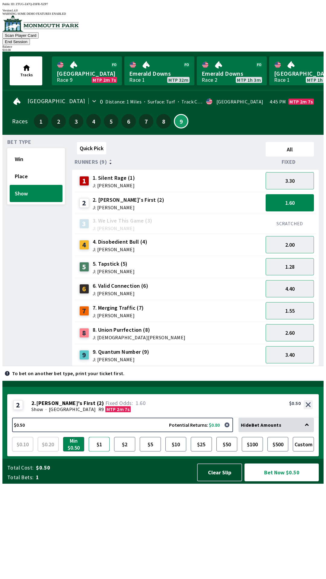
click at [100, 452] on button "$1" at bounding box center [99, 444] width 21 height 14
click at [133, 452] on button "$2" at bounding box center [124, 444] width 21 height 14
click at [142, 452] on button "$5" at bounding box center [150, 444] width 21 height 14
click at [124, 452] on button "$2" at bounding box center [124, 444] width 21 height 14
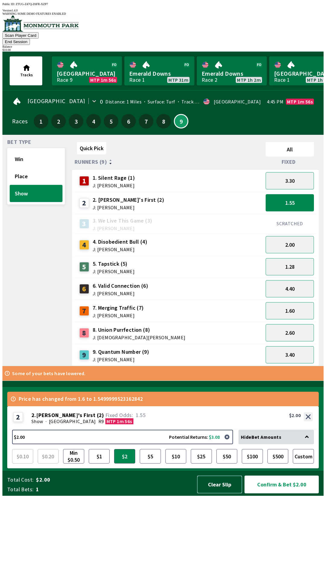
click at [225, 494] on button "Clear Slip" at bounding box center [219, 485] width 45 height 18
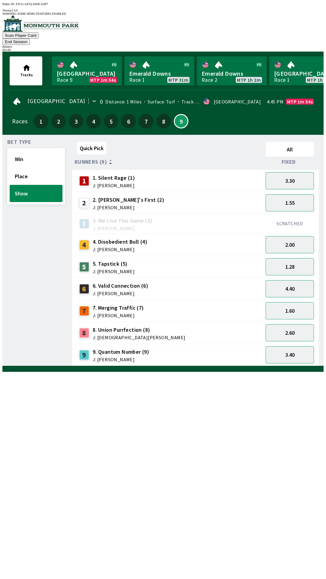
click at [307, 52] on div "Tracks [GEOGRAPHIC_DATA] Race 9 MTP 1m 54s Emerald Downs Race 1 MTP 31m Emerald…" at bounding box center [165, 71] width 316 height 39
click at [295, 48] on div "$ 10.00" at bounding box center [162, 49] width 321 height 3
click at [30, 39] on button "End Session" at bounding box center [15, 42] width 27 height 6
